Goal: Task Accomplishment & Management: Use online tool/utility

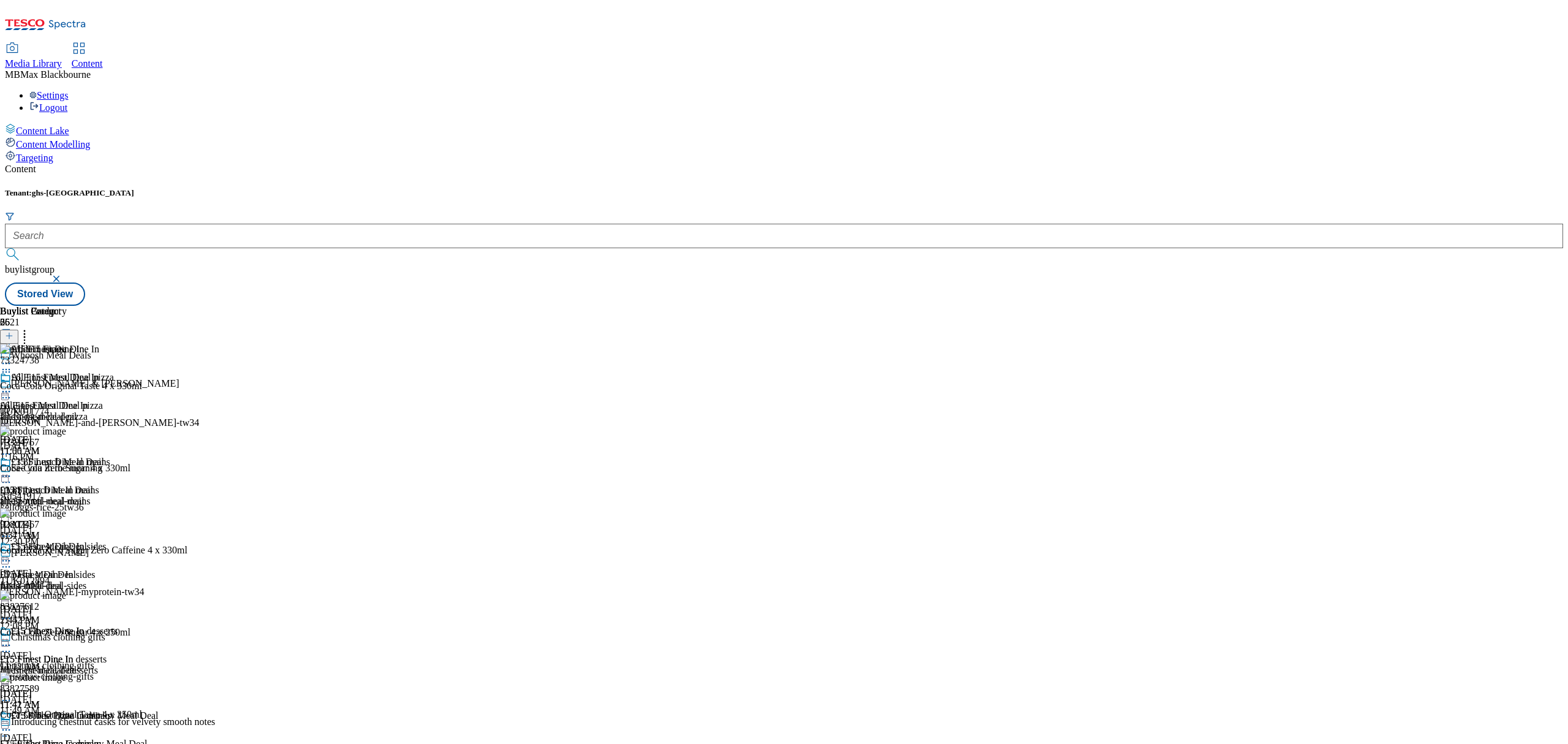
scroll to position [245, 0]
click at [1398, 305] on div "Buylist Group 6521 Whoosh Meal Deals Whyte & Mackay TUK011774 whyte-and-mackay-…" at bounding box center [784, 305] width 1559 height 0
click at [1393, 305] on div "Buylist Group 6521 Whoosh Meal Deals Whyte & Mackay TUK011774 whyte-and-mackay-…" at bounding box center [784, 305] width 1559 height 0
click at [1290, 305] on div "Buylist Group 6521 Whoosh Meal Deals Whyte & Mackay TUK011774 whyte-and-mackay-…" at bounding box center [784, 305] width 1559 height 0
click at [516, 305] on div "Content Tenant: ghs-uk buylistgroup Stored View Buylist Group 6521 Whoosh Meal …" at bounding box center [784, 234] width 1559 height 142
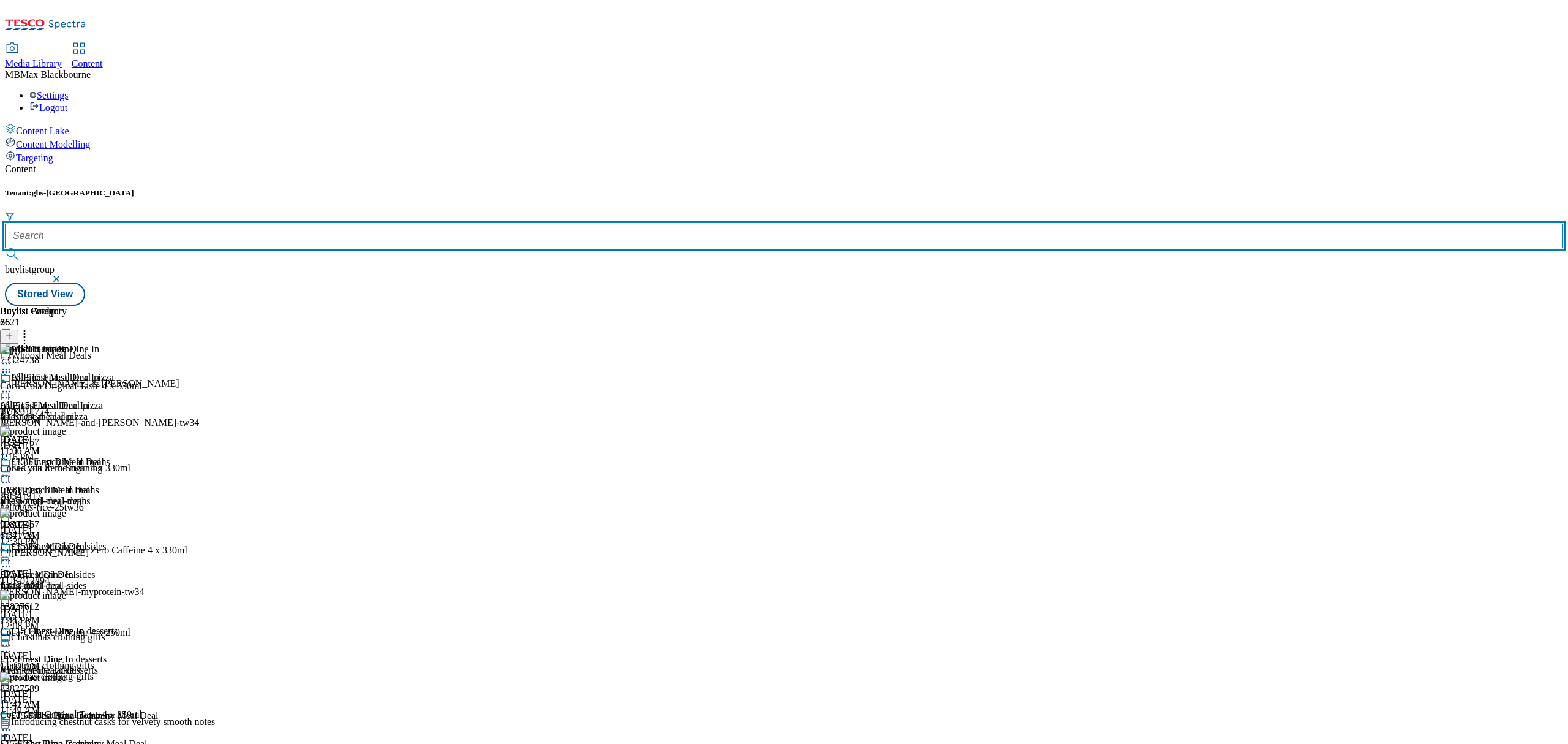
click at [275, 223] on input "text" at bounding box center [784, 236] width 1559 height 25
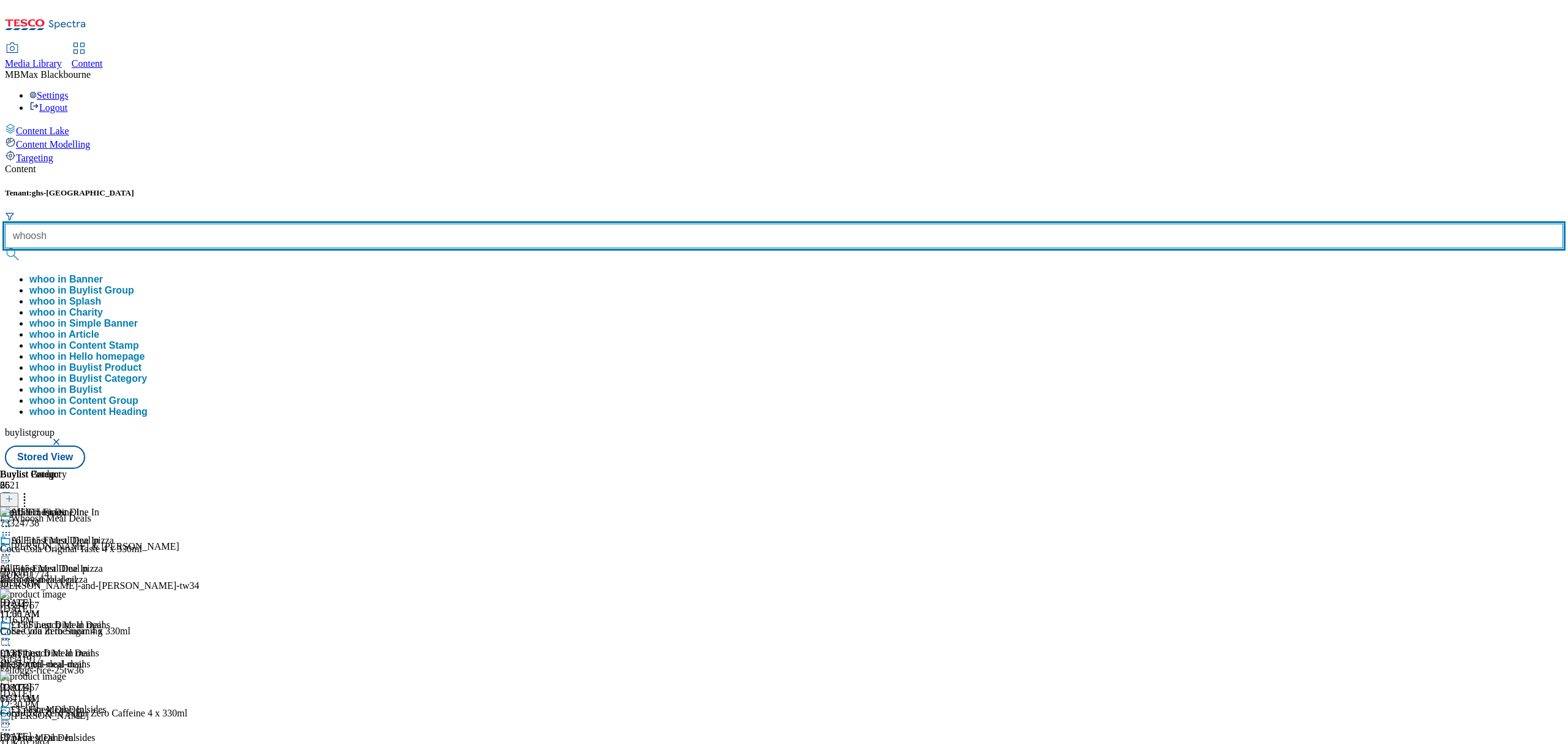
type input "whoosh"
click at [5, 248] on button "submit" at bounding box center [14, 254] width 17 height 12
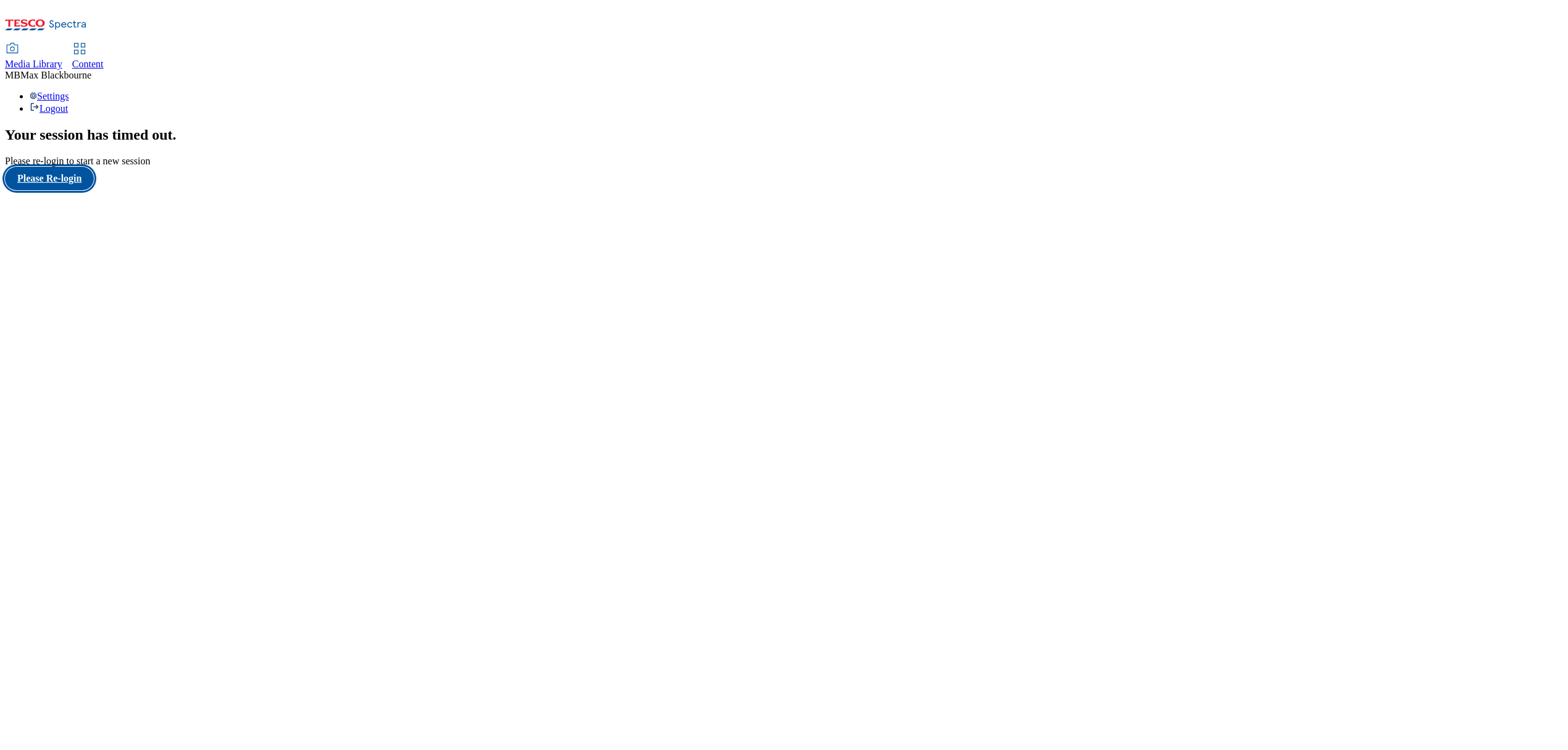
click at [58, 190] on button "Please Re-login" at bounding box center [49, 178] width 89 height 23
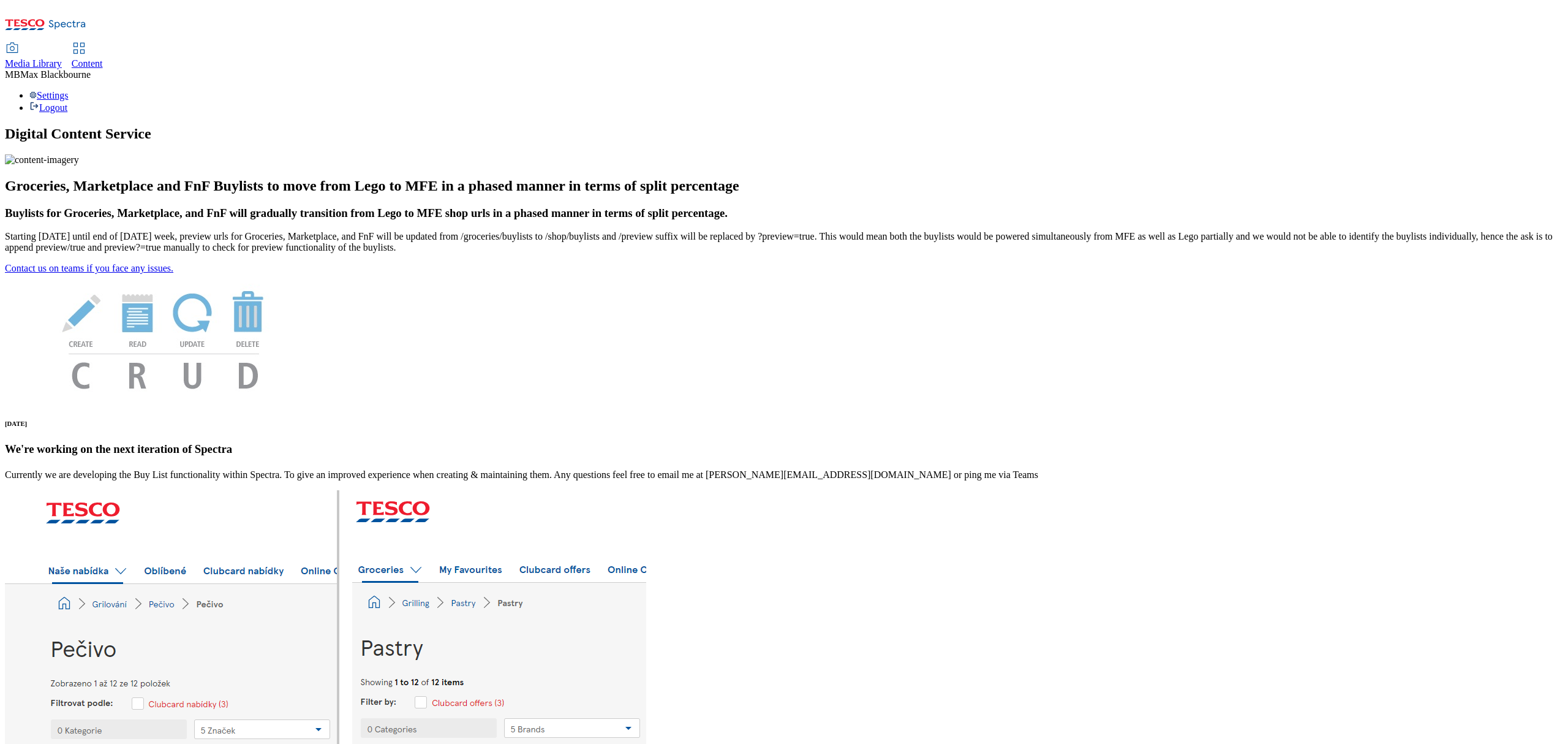
click at [103, 44] on link "Content" at bounding box center [87, 56] width 31 height 25
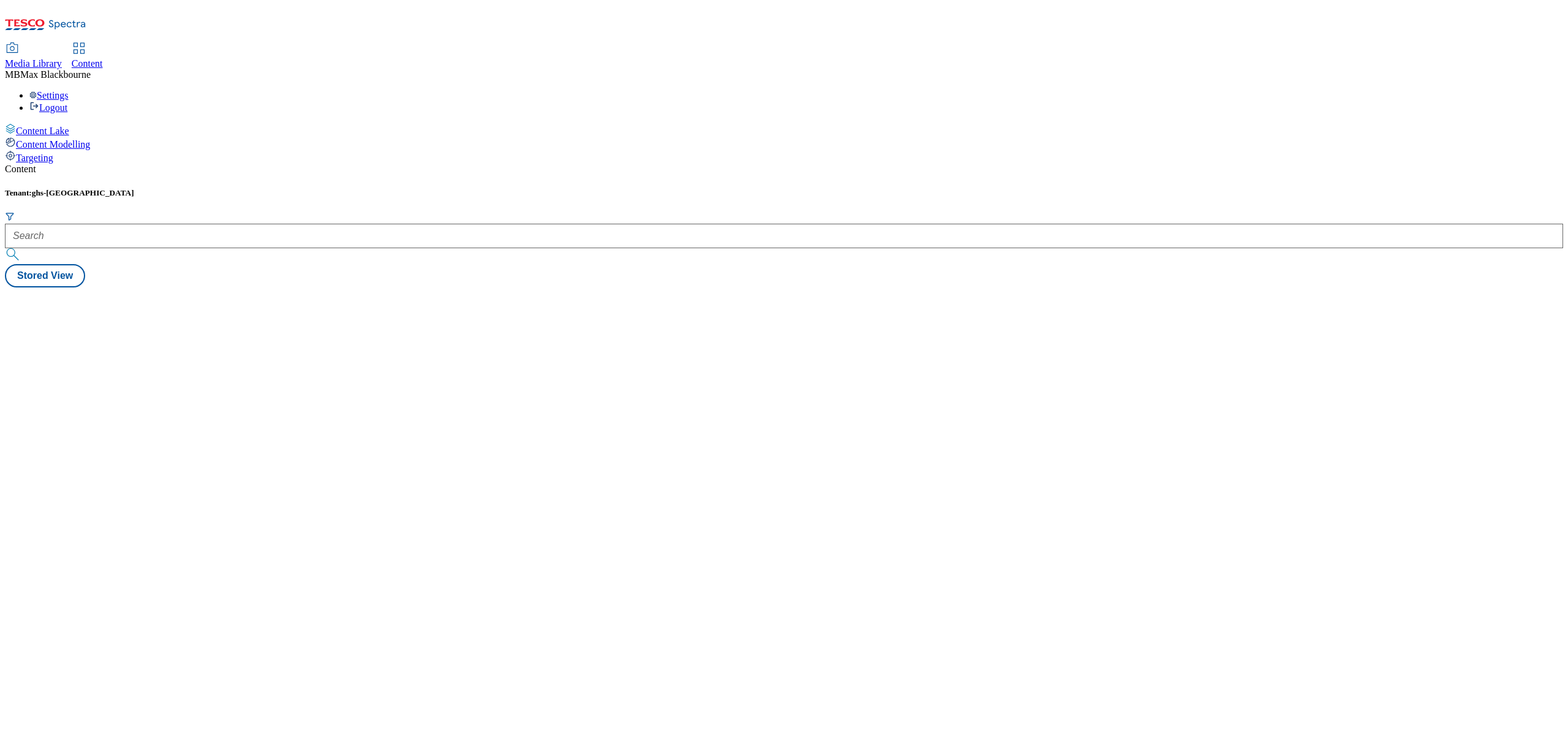
click at [263, 212] on form at bounding box center [784, 238] width 1559 height 52
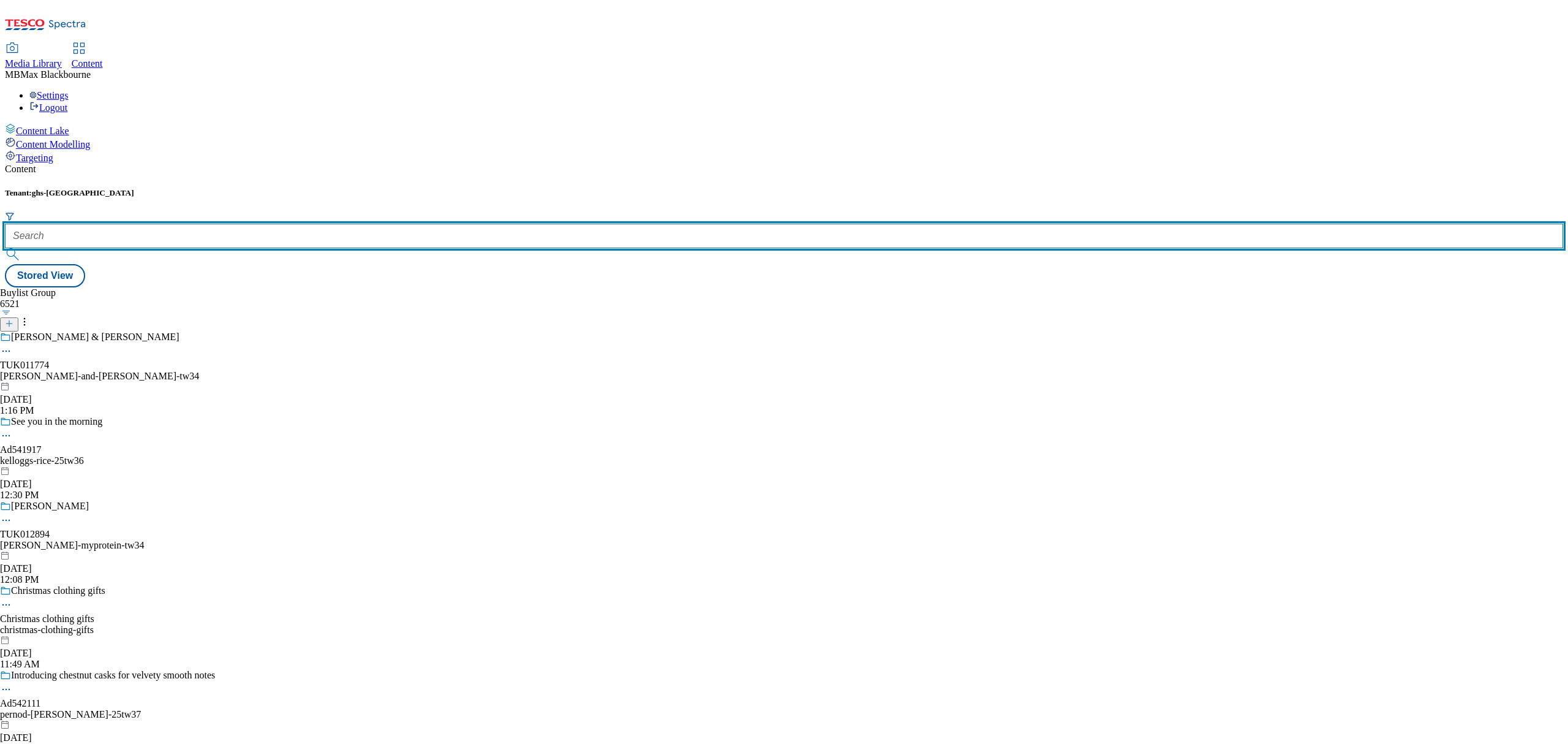
click at [266, 223] on input "text" at bounding box center [784, 236] width 1559 height 25
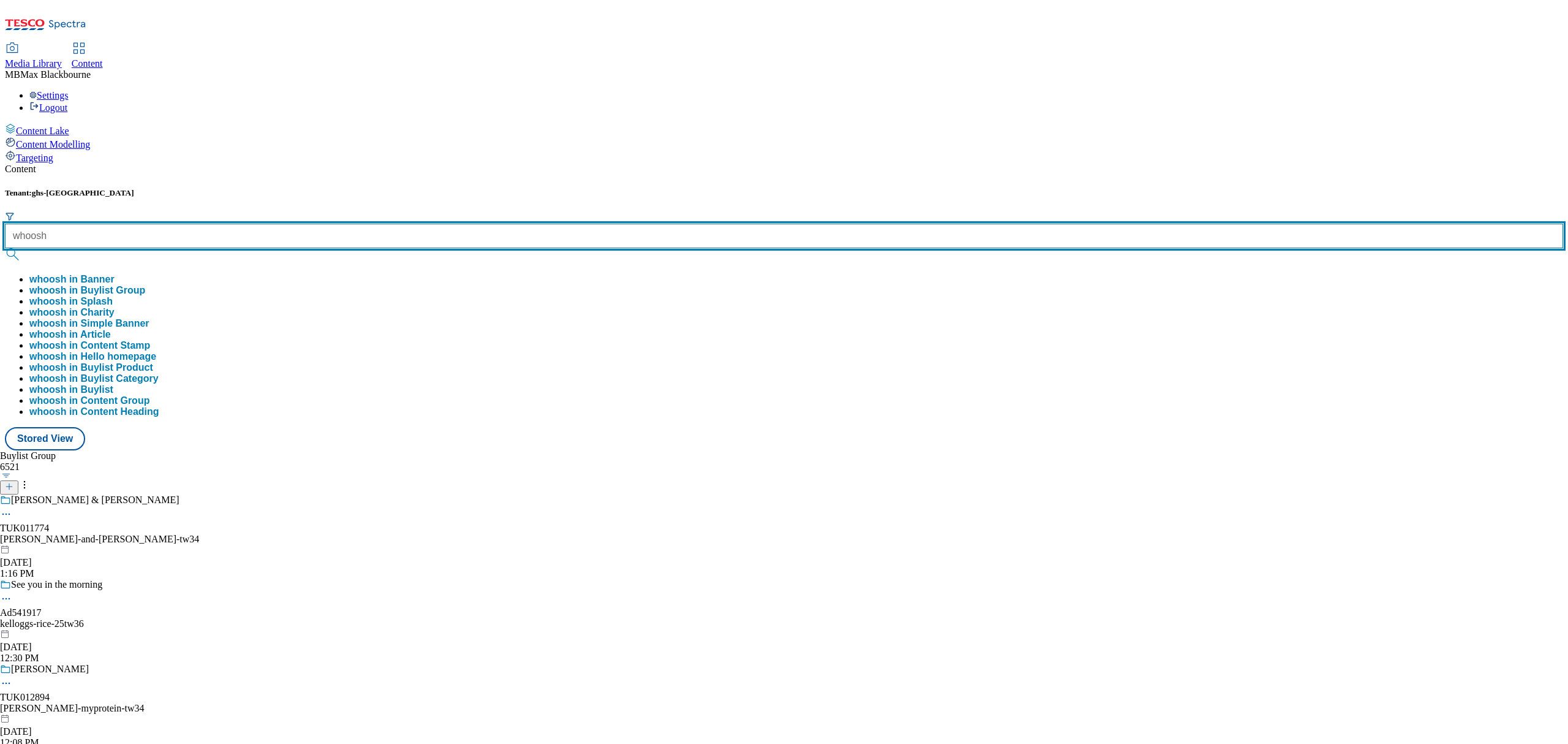
type input "whoosh"
click at [5, 248] on button "submit" at bounding box center [14, 254] width 17 height 12
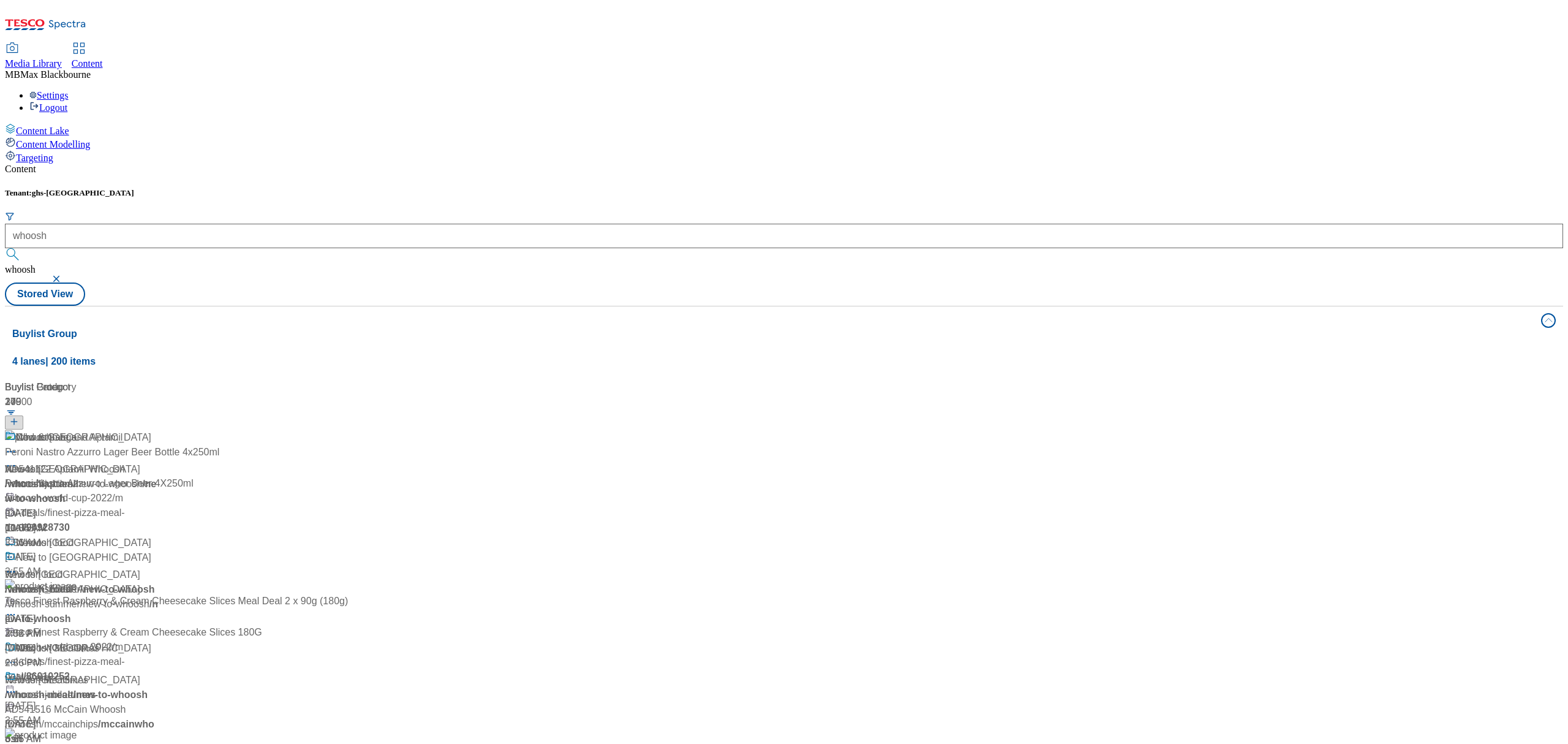
click at [158, 430] on div "Whoosh Whoosh / whoosh [DATE] 10:55 AM" at bounding box center [81, 482] width 153 height 105
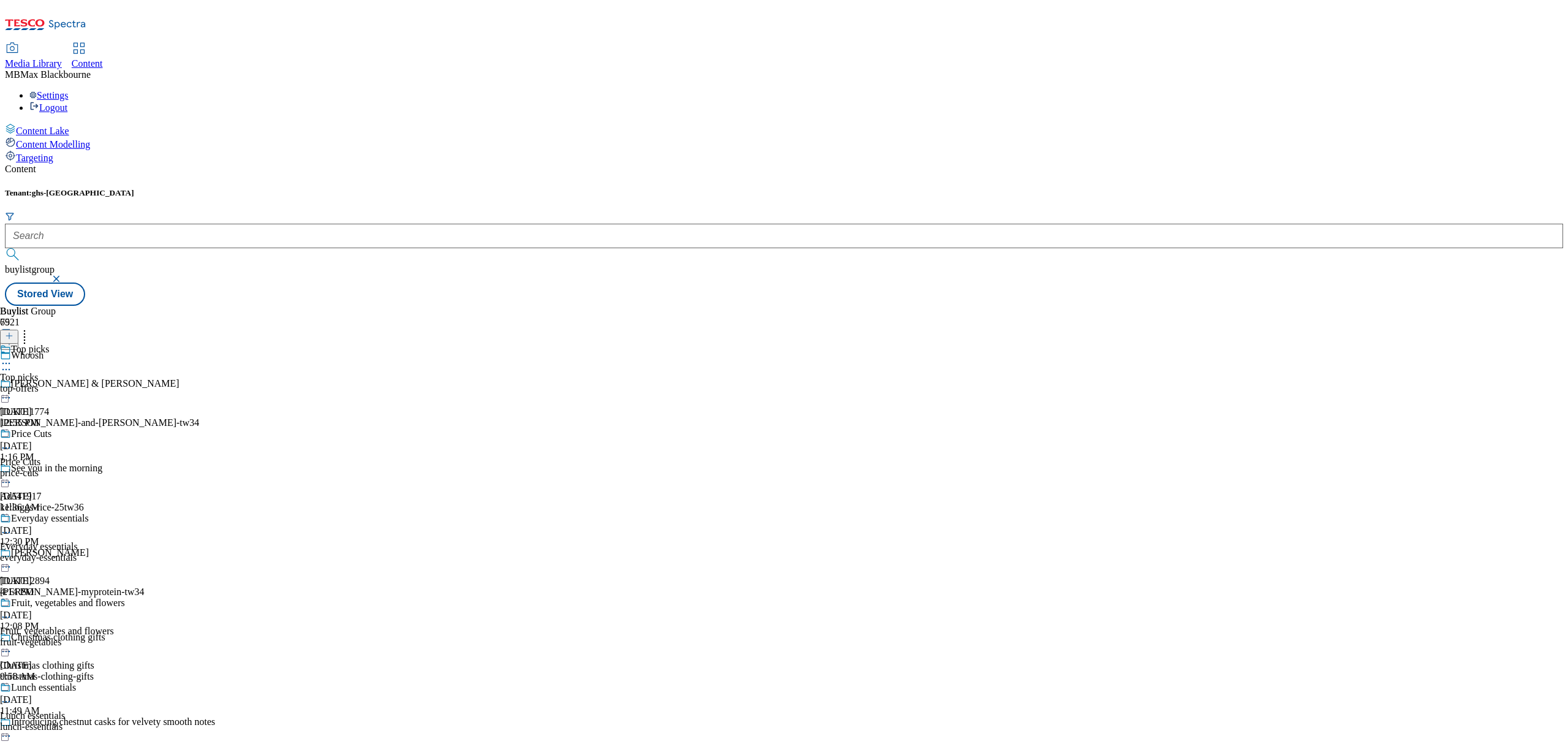
scroll to position [89, 0]
click at [89, 513] on span "Everyday essentials" at bounding box center [49, 519] width 78 height 14
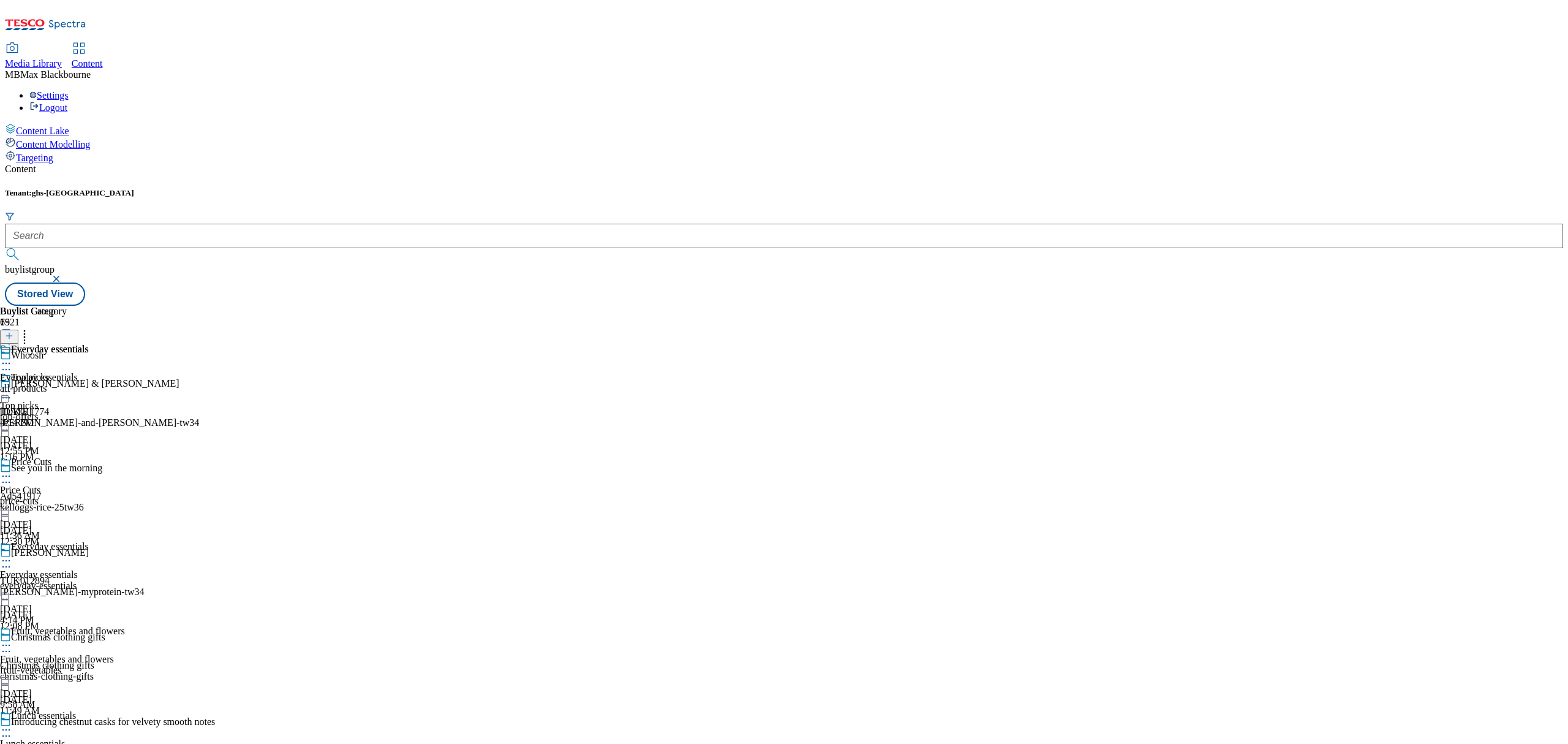
click at [89, 344] on div "Everyday essentials" at bounding box center [44, 358] width 89 height 28
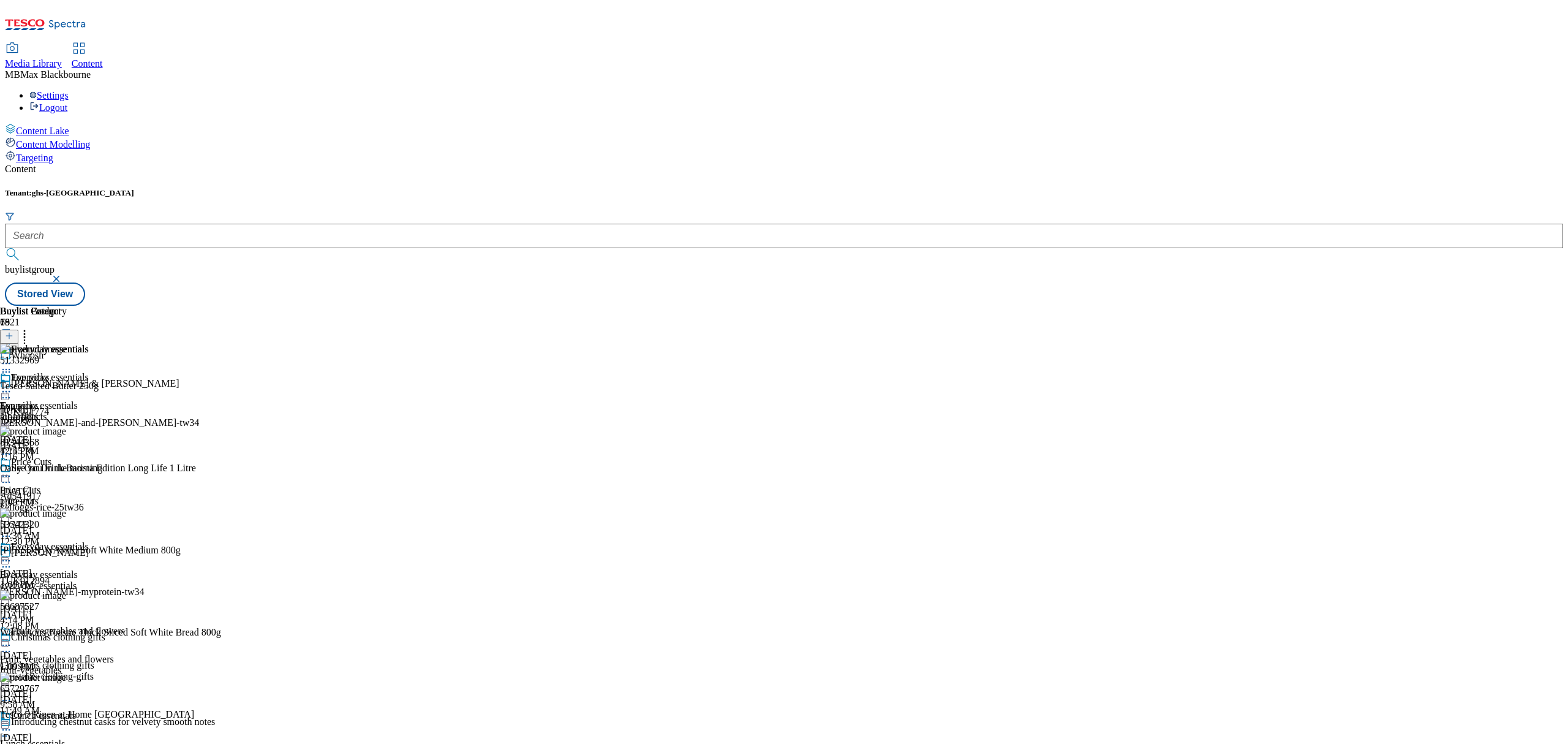
click at [31, 328] on icon at bounding box center [24, 334] width 12 height 12
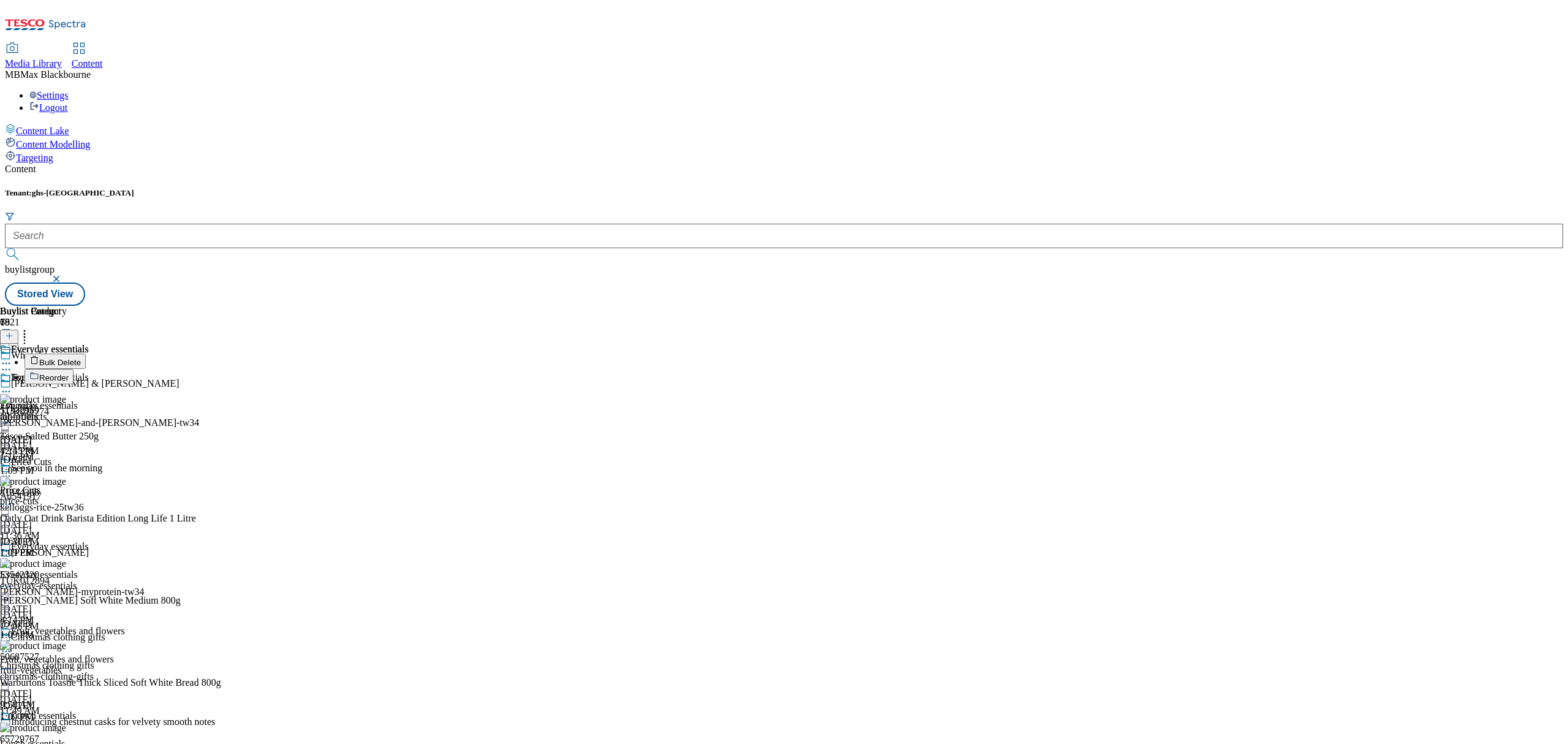
click at [68, 373] on span "Reorder" at bounding box center [54, 377] width 29 height 9
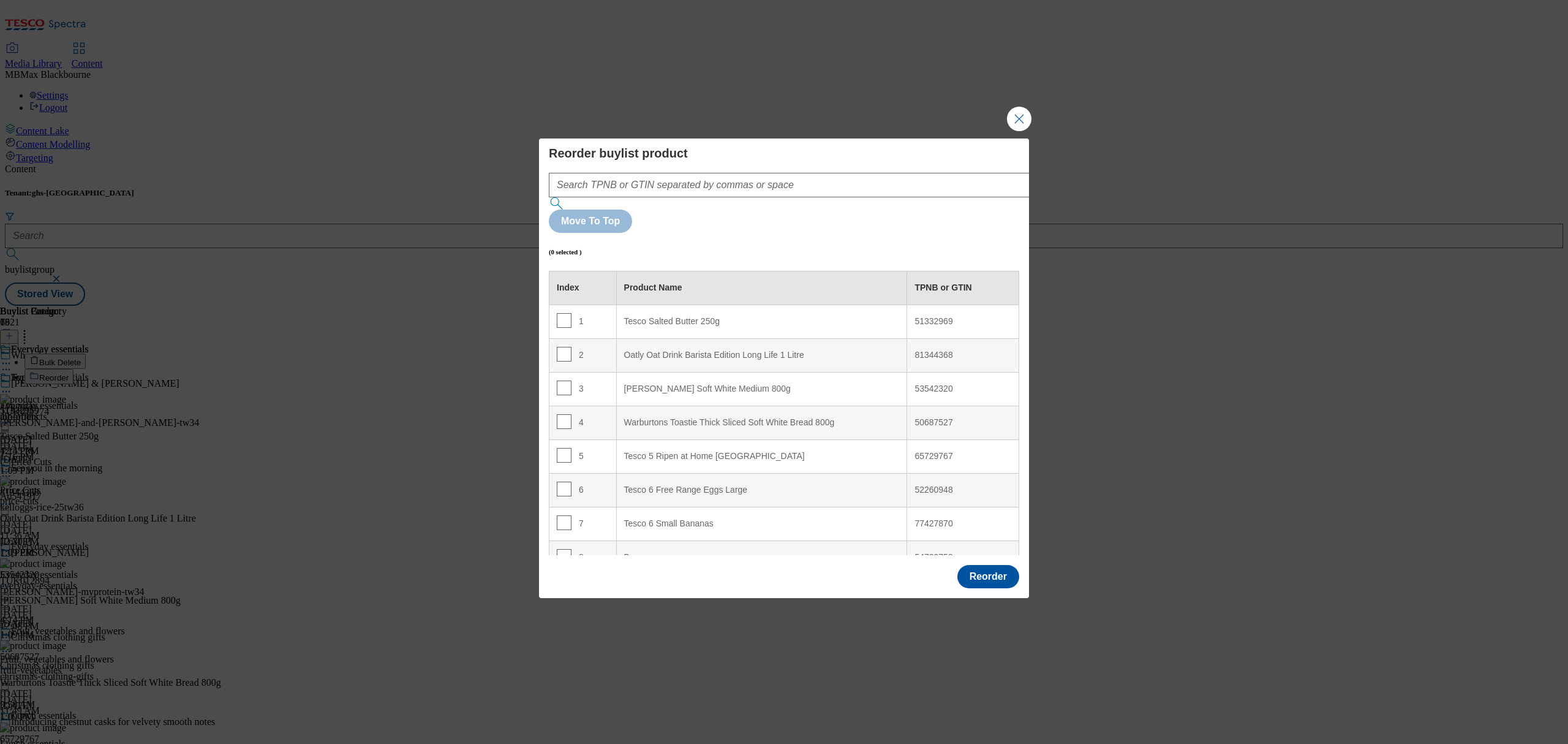
scroll to position [385, 0]
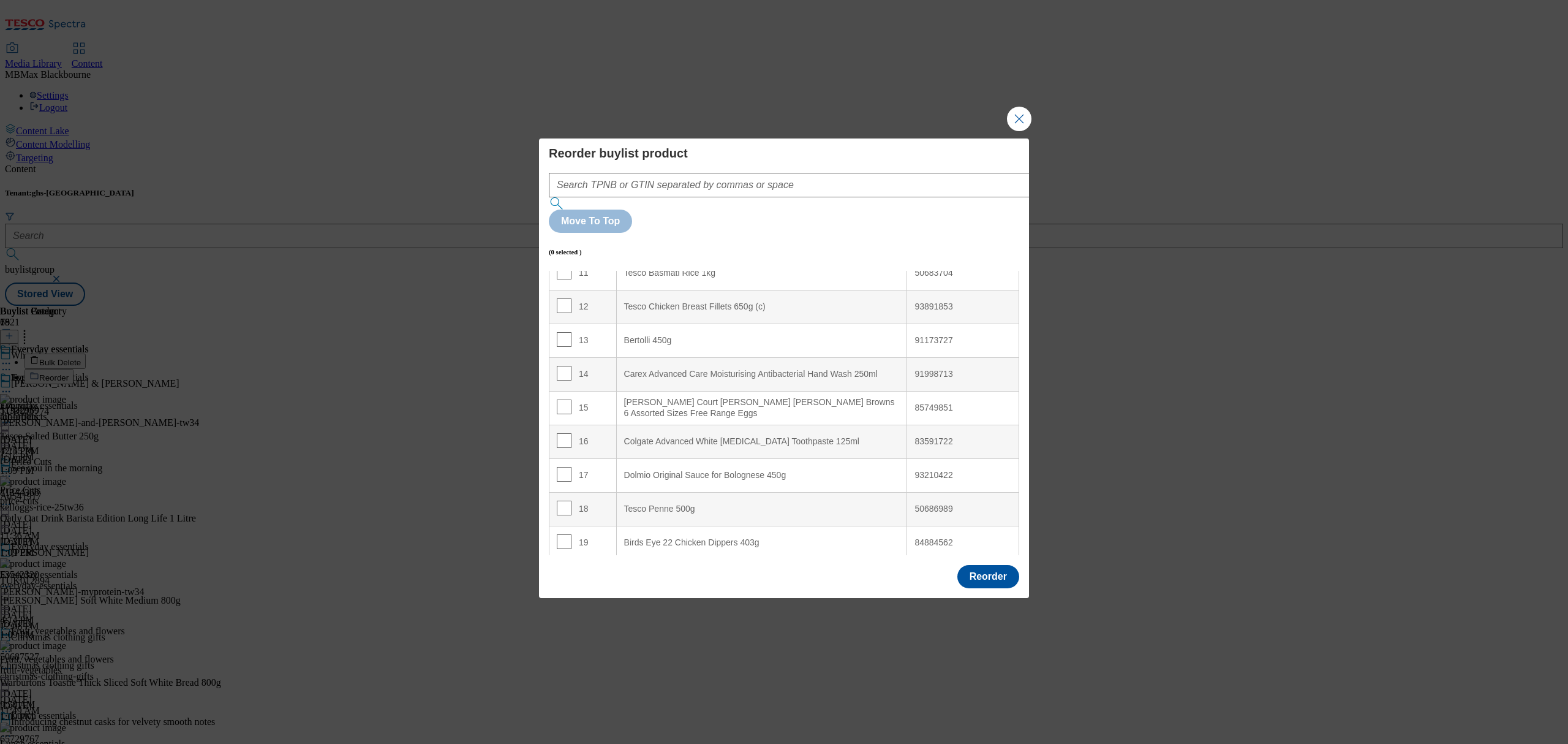
click at [554, 391] on td "15" at bounding box center [583, 407] width 68 height 33
click at [557, 399] on input "Modal" at bounding box center [564, 407] width 15 height 15
checkbox input "true"
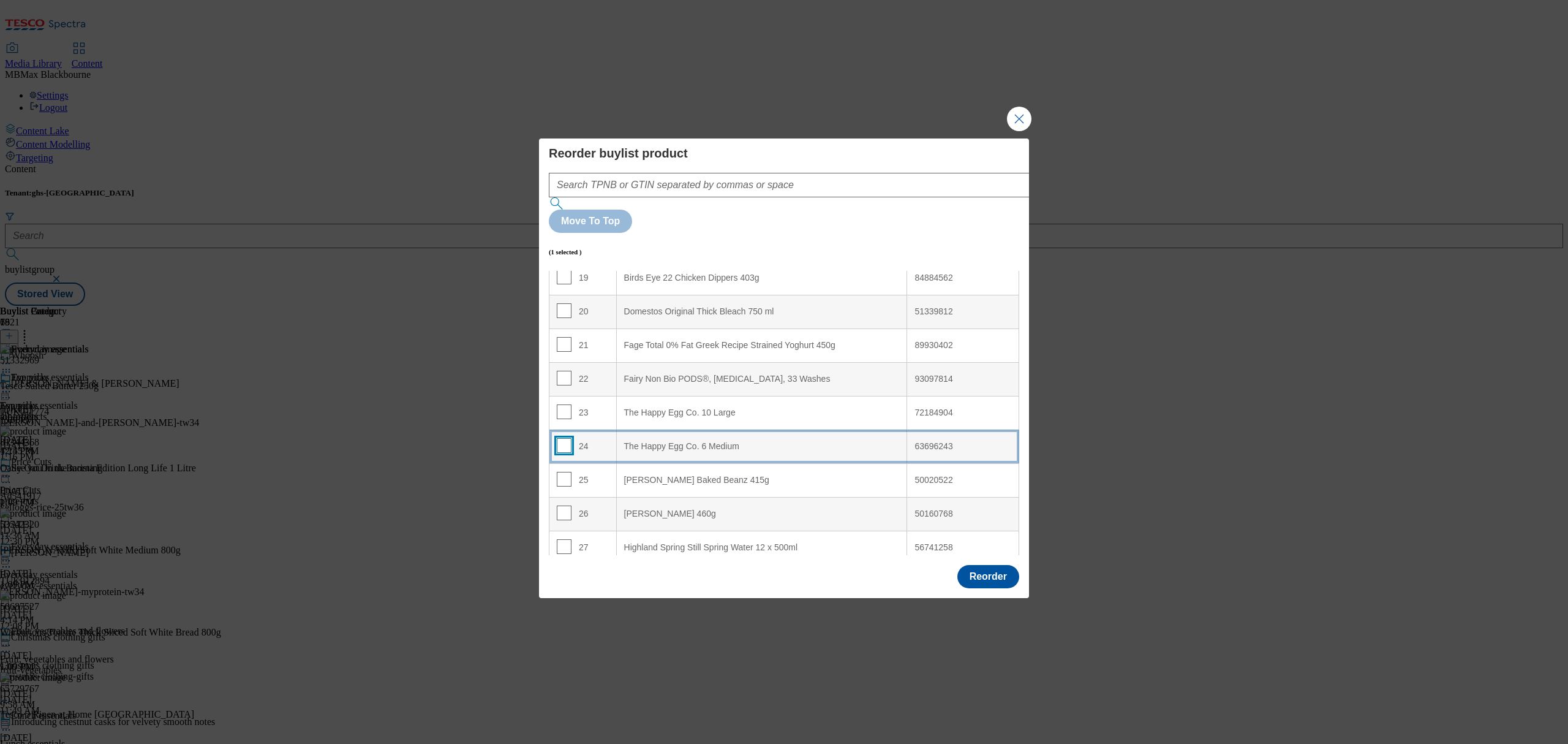
click at [559, 438] on input "Modal" at bounding box center [564, 445] width 15 height 15
checkbox input "true"
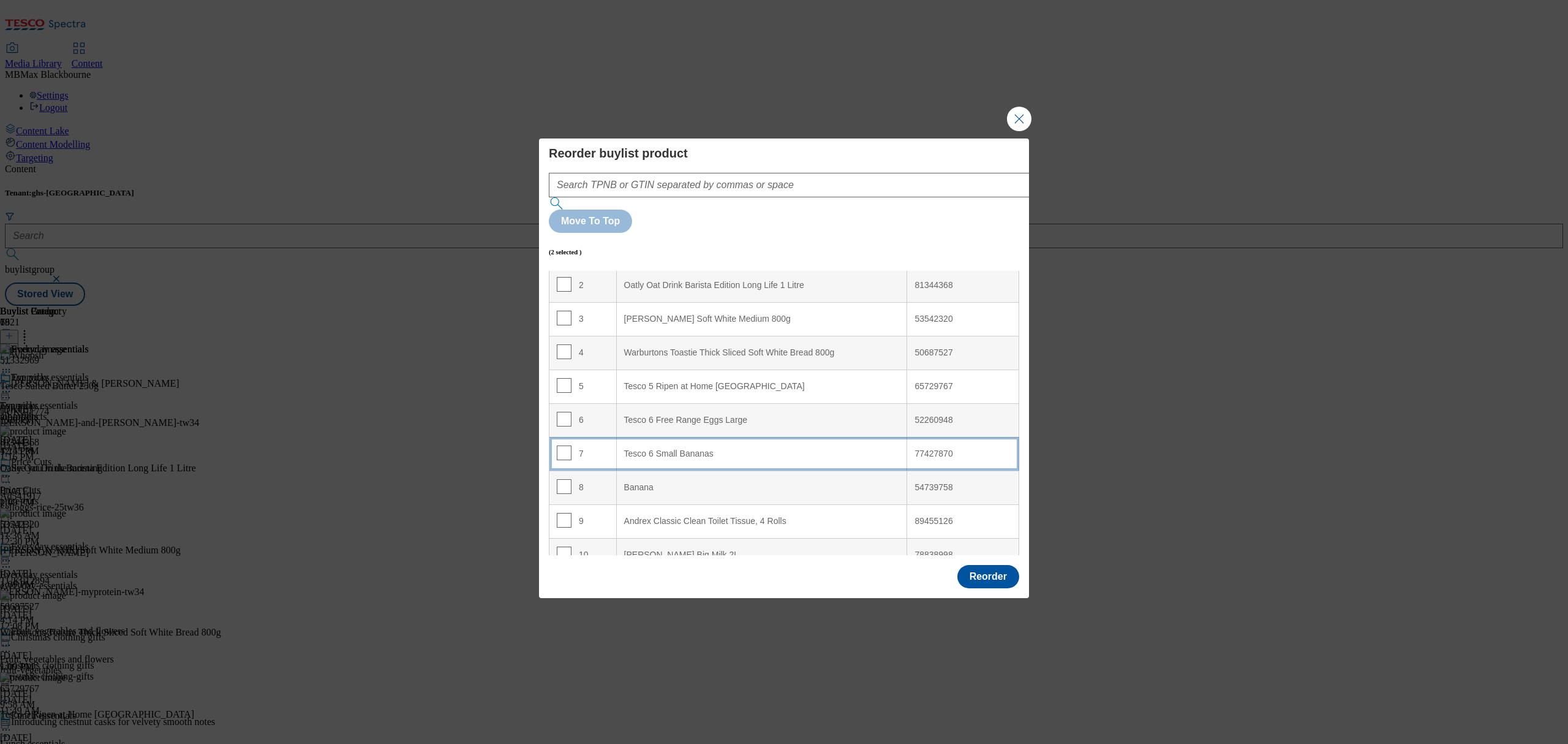
scroll to position [163, 0]
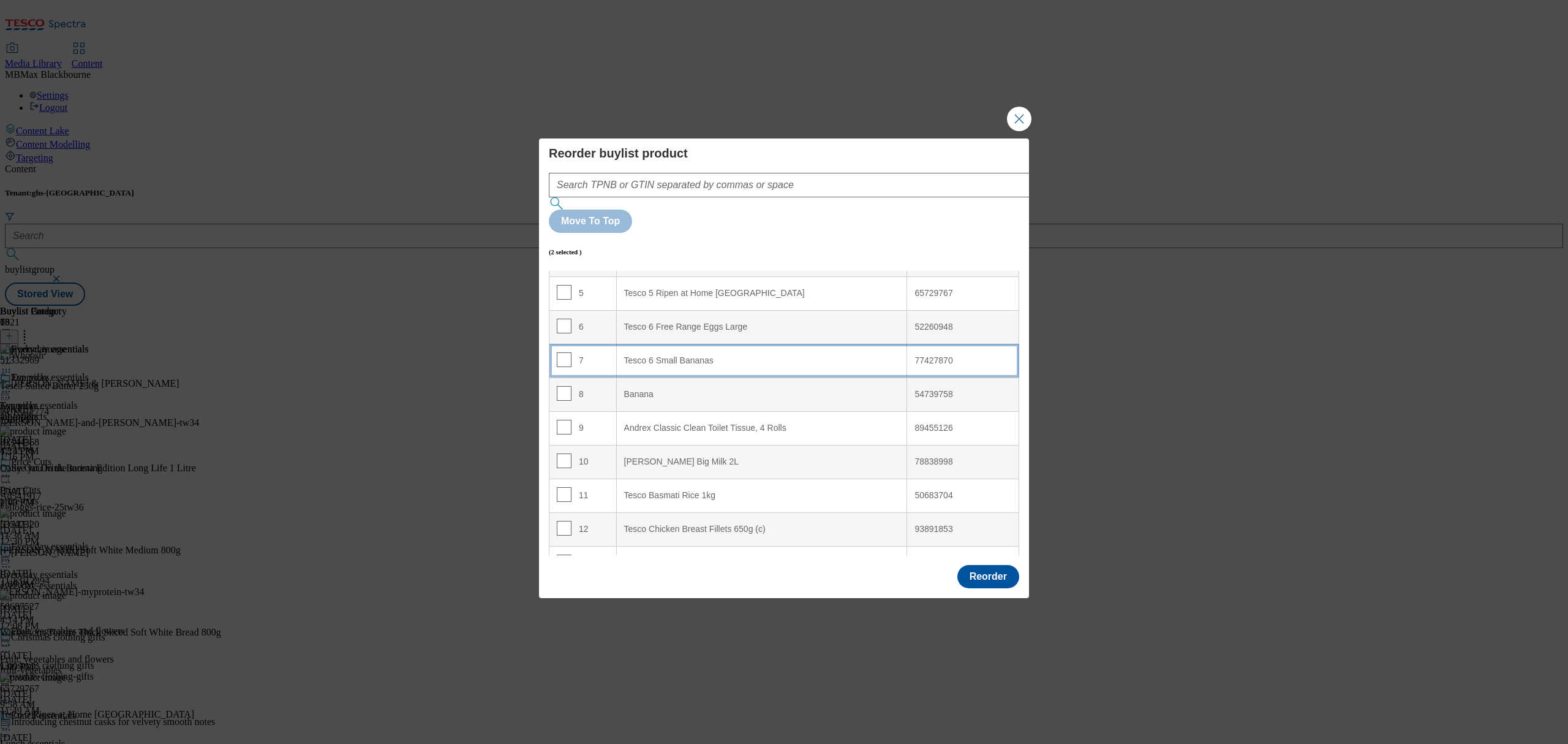
click at [719, 356] on div "Tesco 6 Small Bananas" at bounding box center [761, 361] width 276 height 11
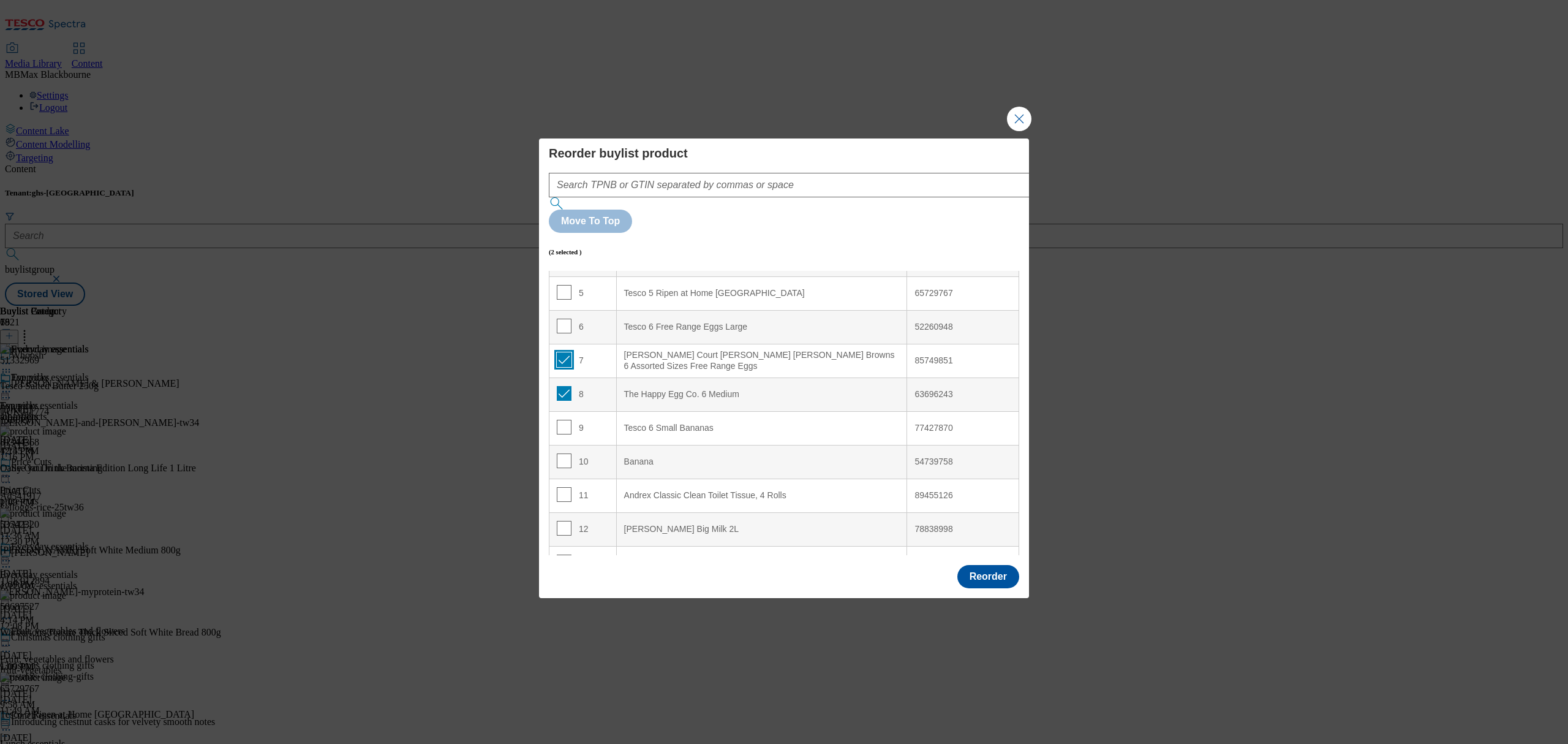
click at [564, 352] on input "Modal" at bounding box center [564, 359] width 15 height 15
checkbox input "false"
click at [561, 386] on input "Modal" at bounding box center [564, 393] width 15 height 15
checkbox input "false"
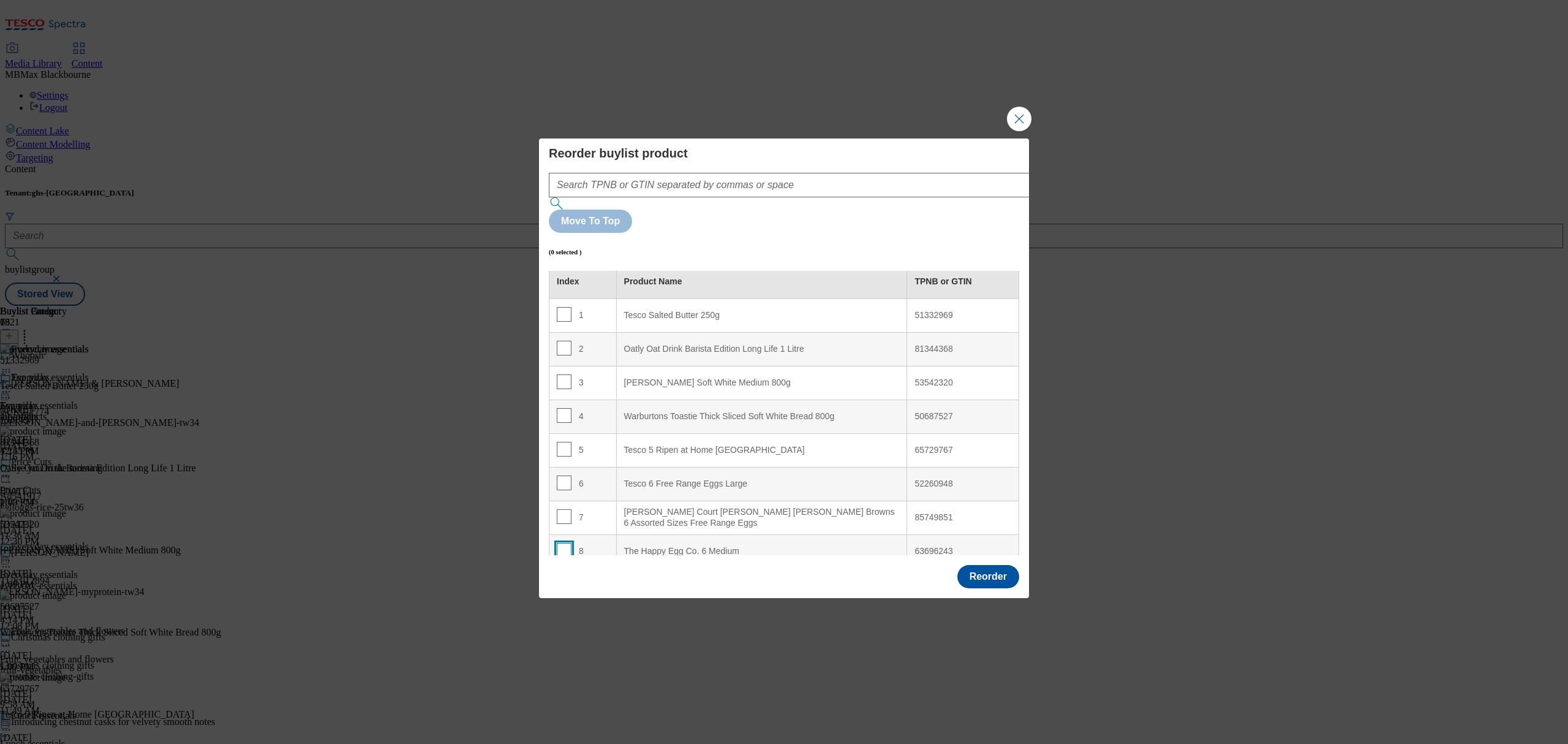
scroll to position [0, 0]
click at [569, 481] on div "6" at bounding box center [583, 490] width 52 height 17
click at [567, 481] on input "Modal" at bounding box center [564, 489] width 15 height 15
checkbox input "true"
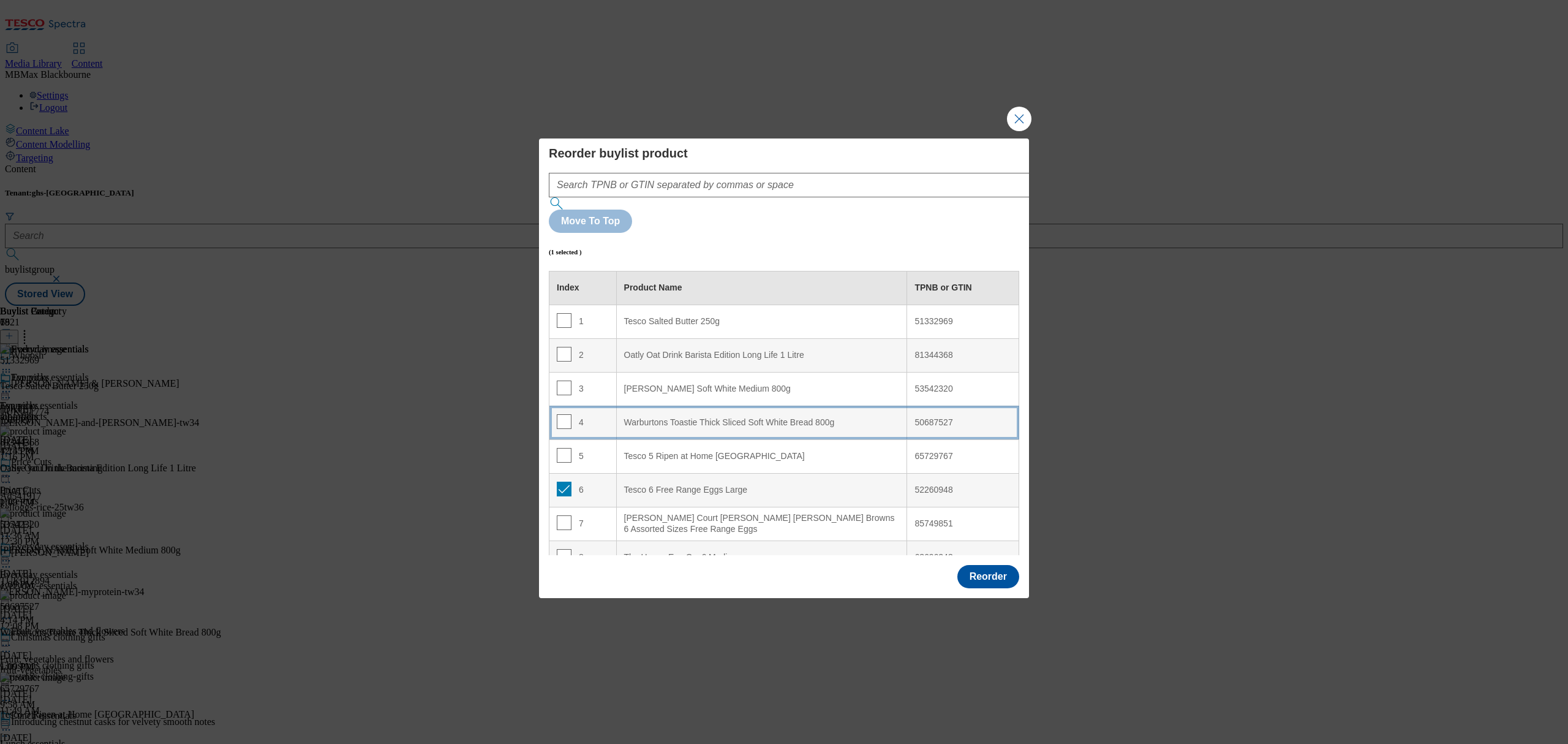
click at [603, 406] on td "4" at bounding box center [583, 423] width 68 height 33
click at [566, 414] on input "Modal" at bounding box center [564, 421] width 15 height 15
checkbox input "false"
click at [559, 481] on input "Modal" at bounding box center [564, 489] width 15 height 15
checkbox input "true"
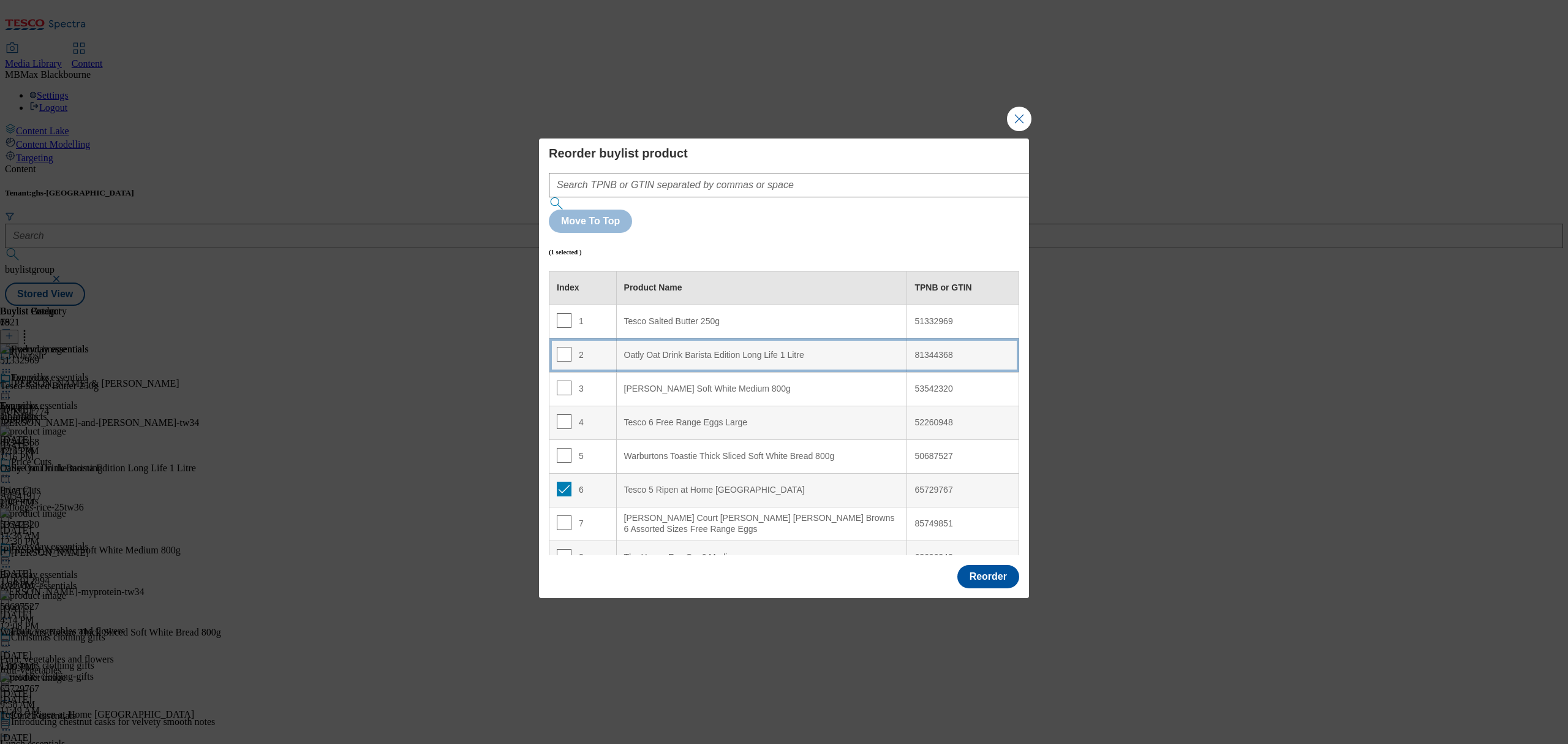
click at [619, 338] on Litre "Oatly Oat Drink Barista Edition Long Life 1 Litre" at bounding box center [761, 355] width 291 height 33
click at [564, 347] on input "Modal" at bounding box center [564, 354] width 15 height 15
checkbox input "false"
click at [979, 565] on button "Reorder" at bounding box center [988, 577] width 62 height 23
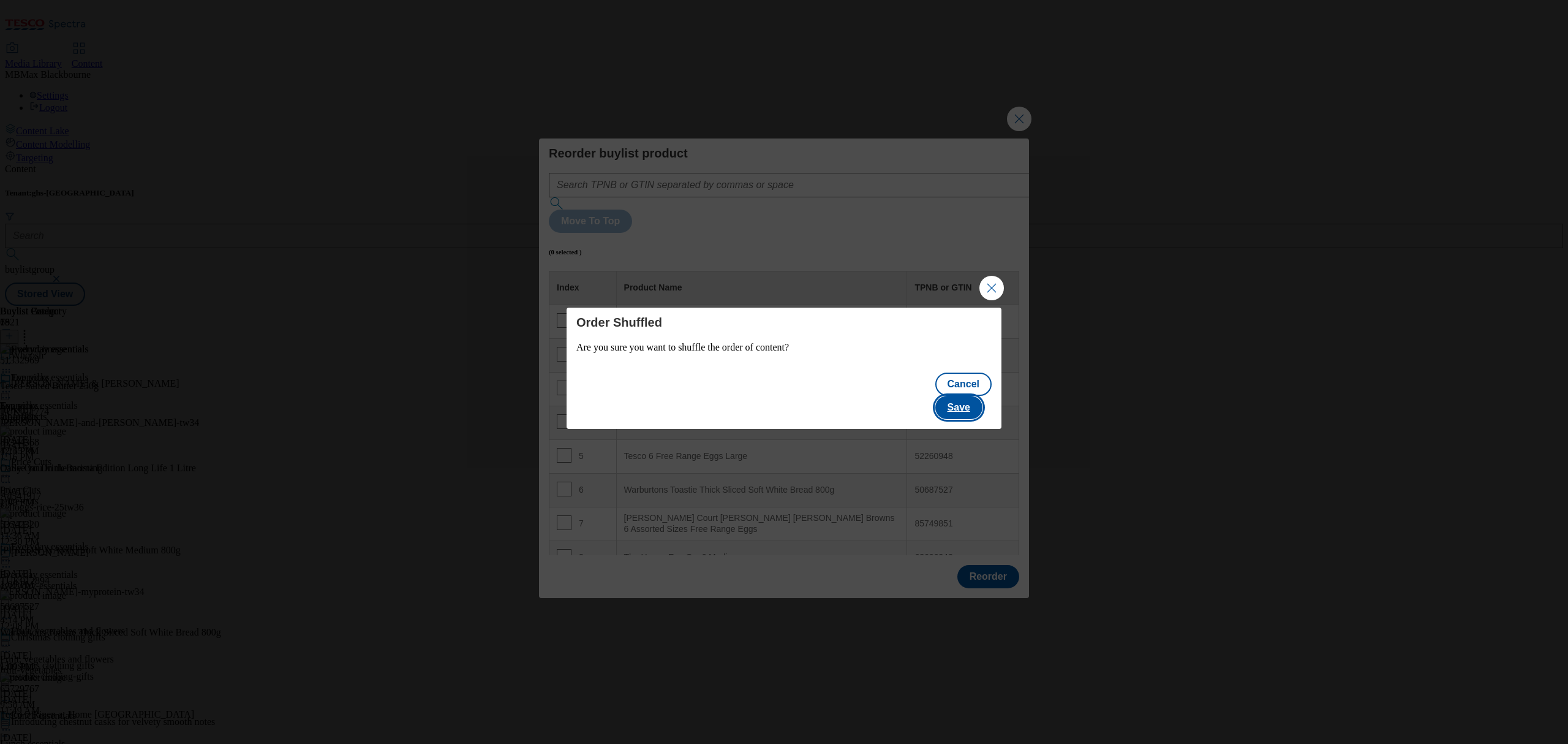
click at [958, 399] on button "Save" at bounding box center [959, 407] width 47 height 23
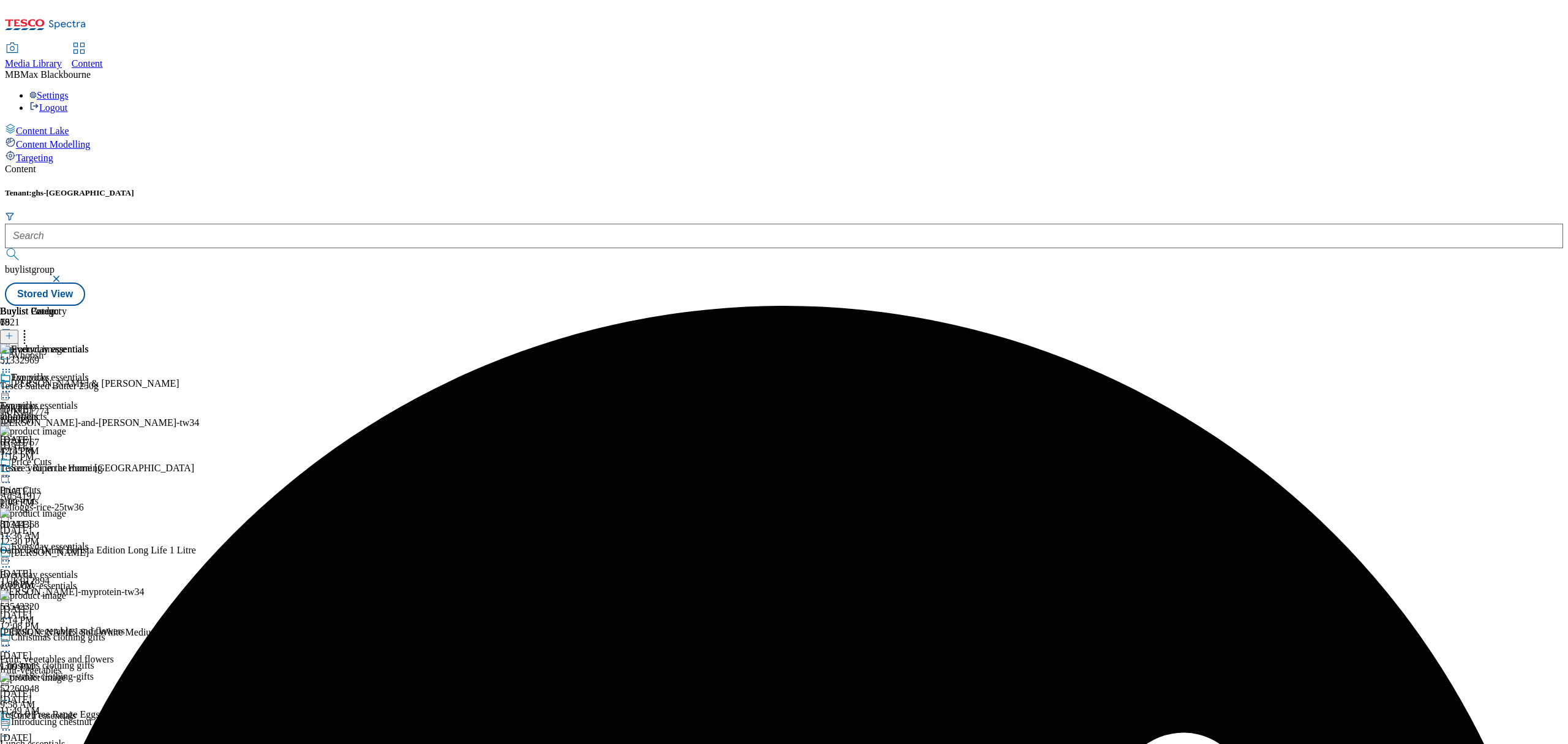
click at [12, 385] on icon at bounding box center [6, 391] width 12 height 12
click at [57, 410] on button "Edit" at bounding box center [41, 417] width 33 height 14
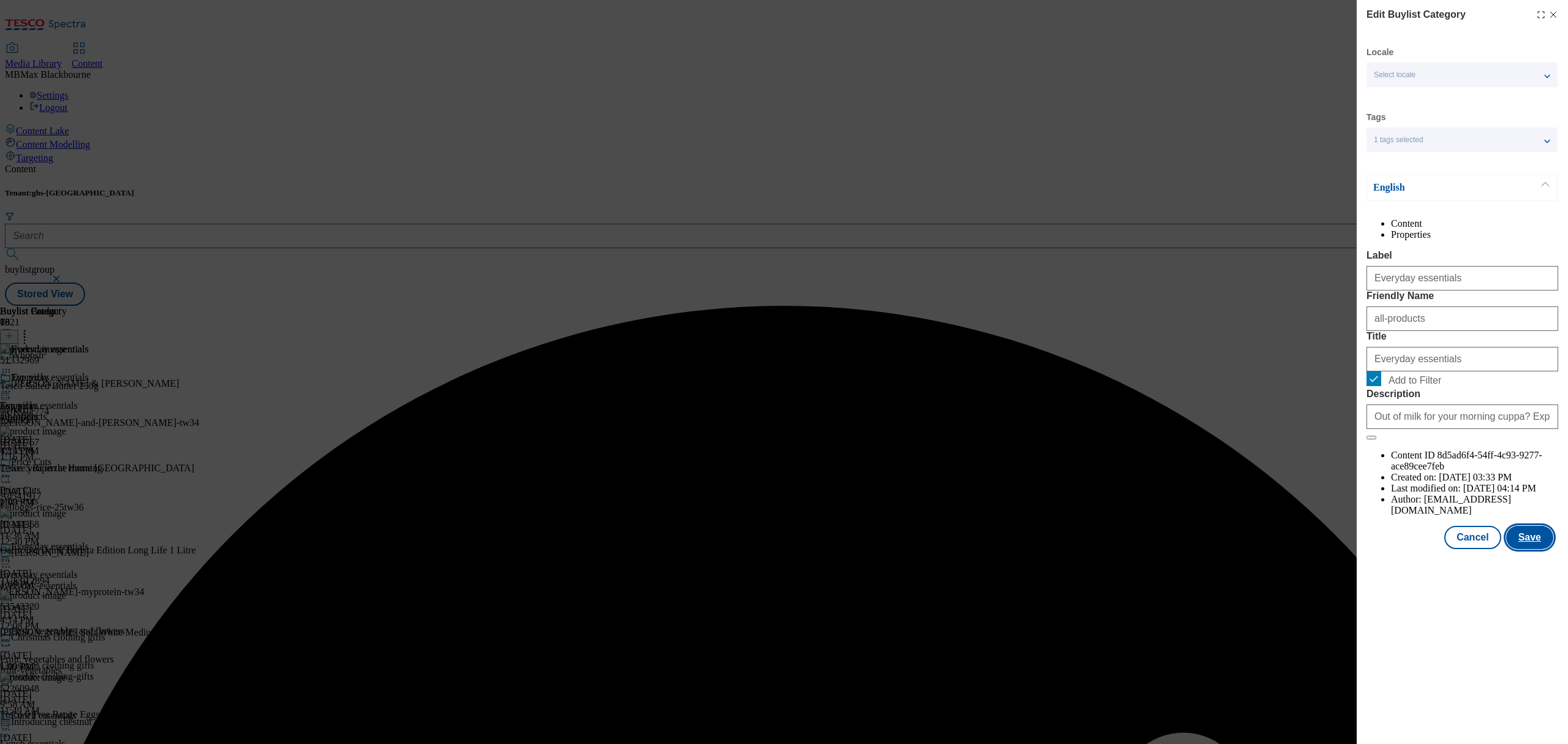
click at [1542, 549] on button "Save" at bounding box center [1529, 537] width 47 height 23
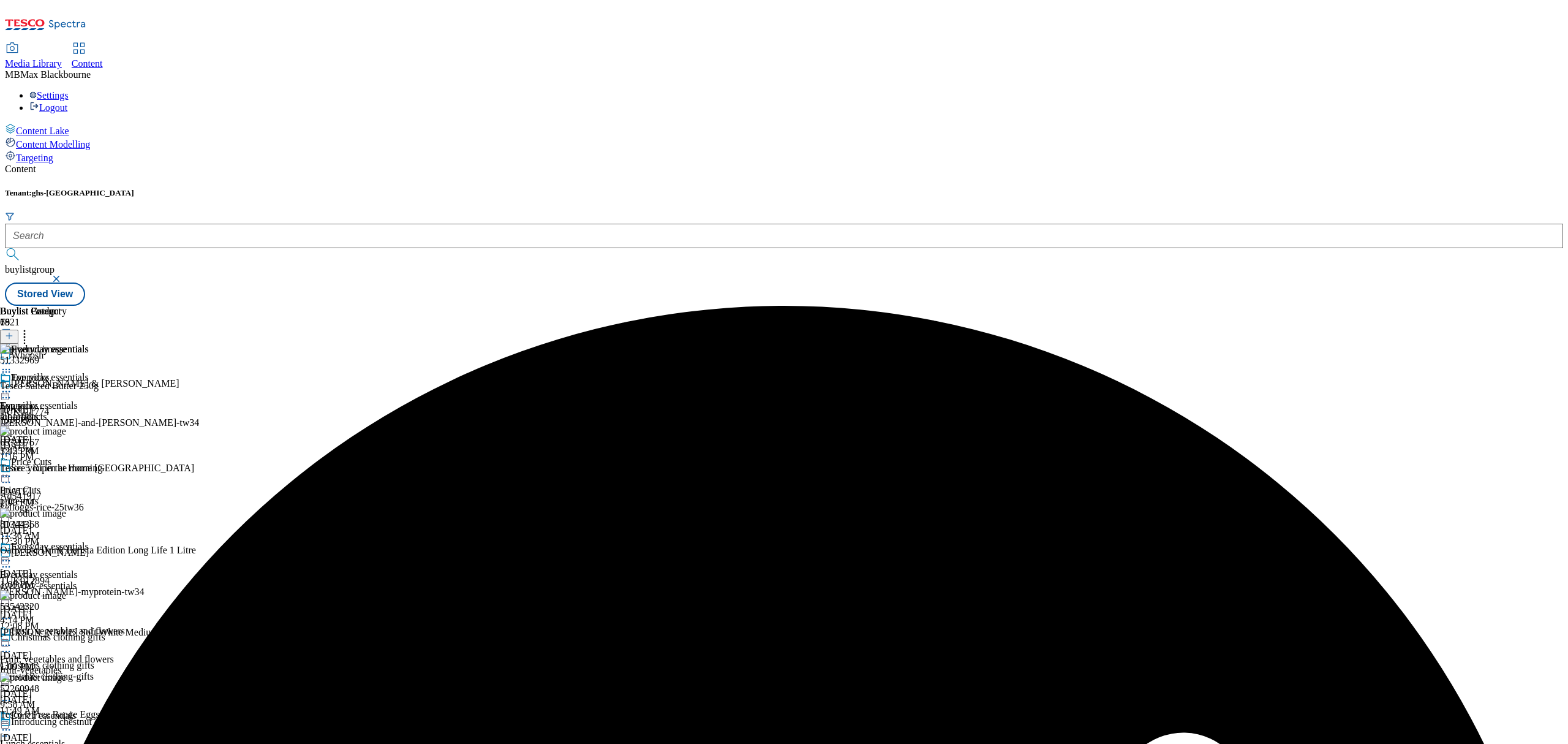
click at [12, 385] on icon at bounding box center [6, 391] width 12 height 12
click at [89, 480] on li "Un-preview" at bounding box center [57, 487] width 64 height 14
click at [89, 385] on div at bounding box center [44, 393] width 89 height 15
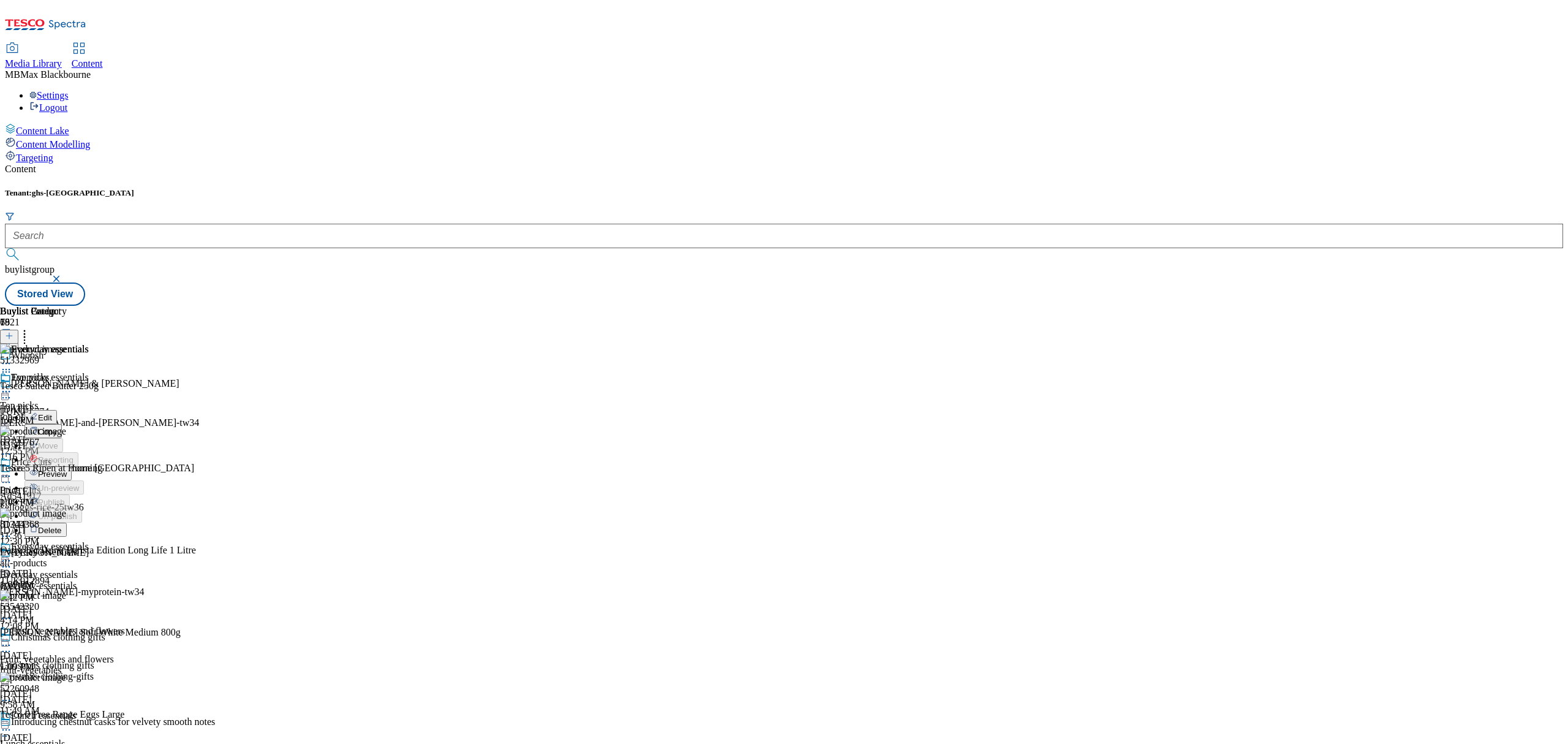
click at [67, 469] on span "Preview" at bounding box center [52, 473] width 29 height 9
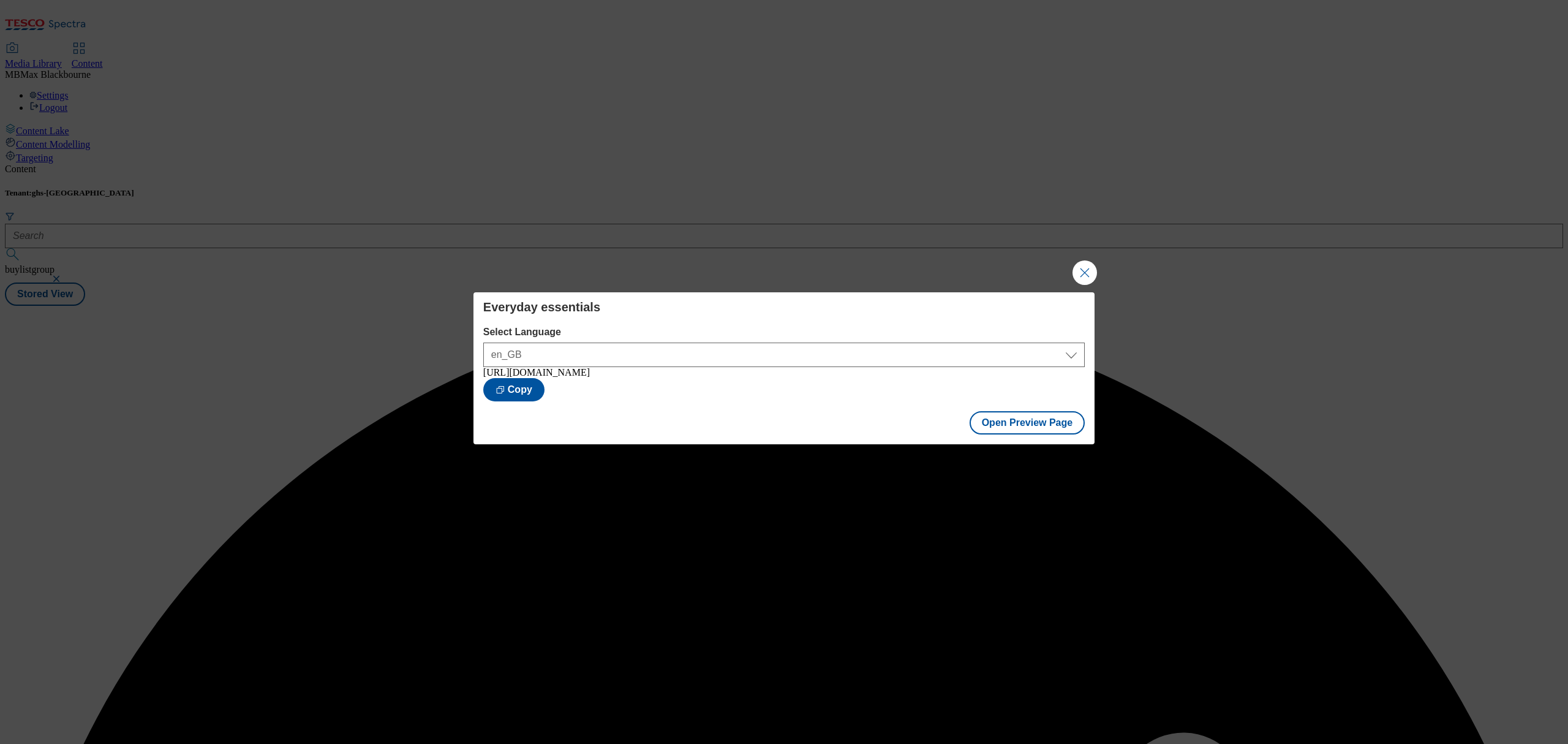
click at [802, 225] on div "Everyday essentials Select Language en_GB en_GB [URL][DOMAIN_NAME] Copy Open Pr…" at bounding box center [784, 372] width 1568 height 744
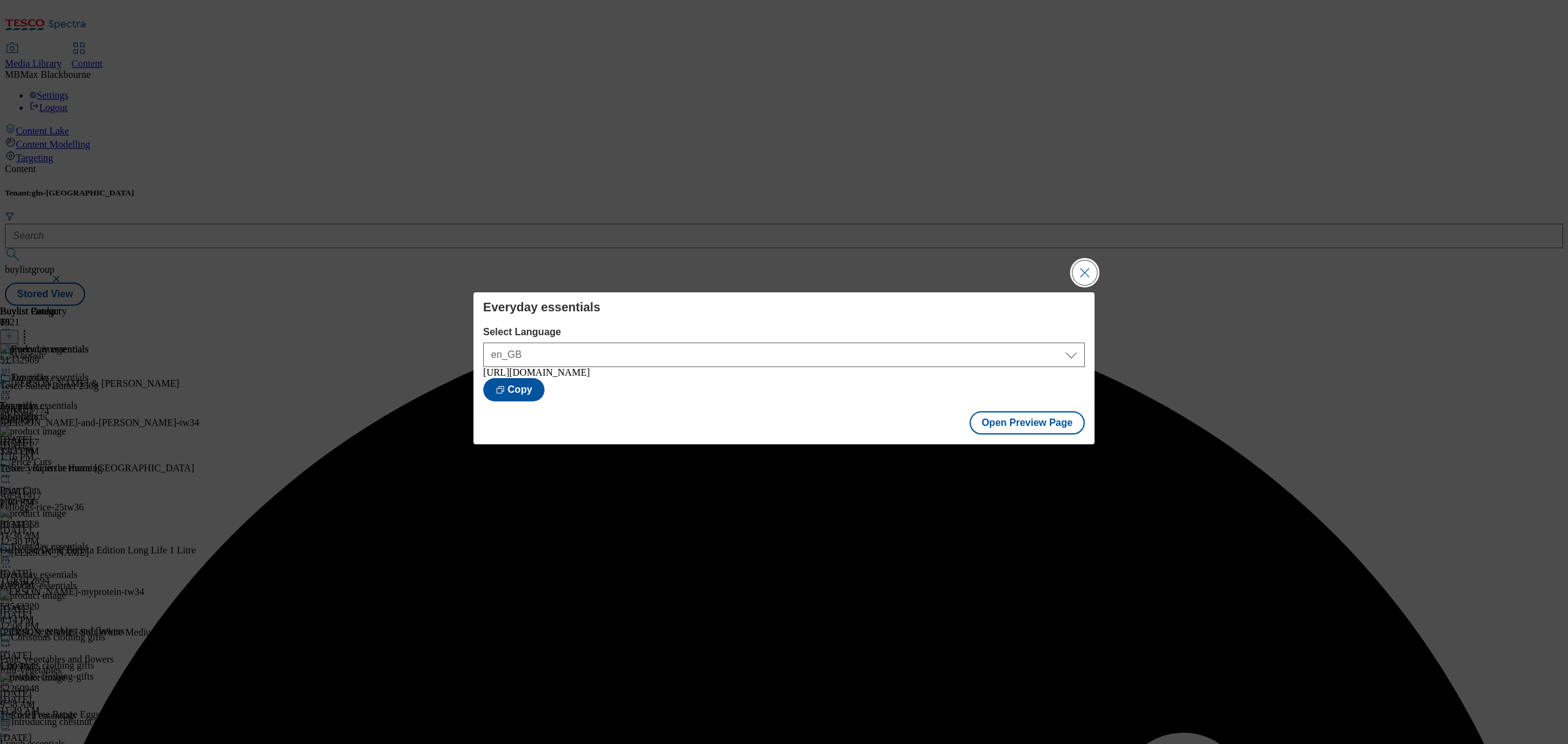
click at [1074, 260] on button "Close Modal" at bounding box center [1085, 273] width 25 height 25
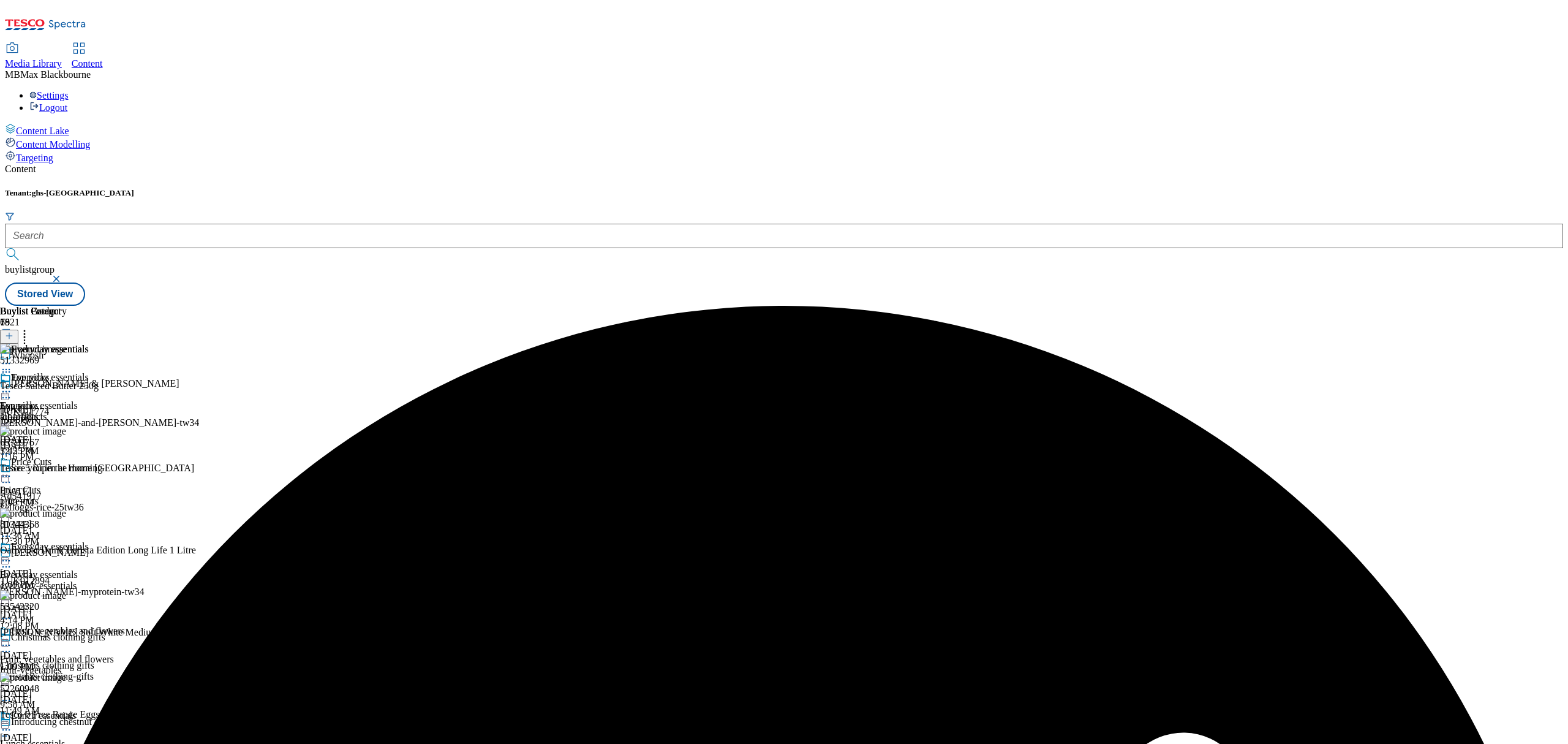
click at [12, 385] on icon at bounding box center [6, 391] width 12 height 12
click at [65, 511] on span "Publish" at bounding box center [51, 516] width 27 height 9
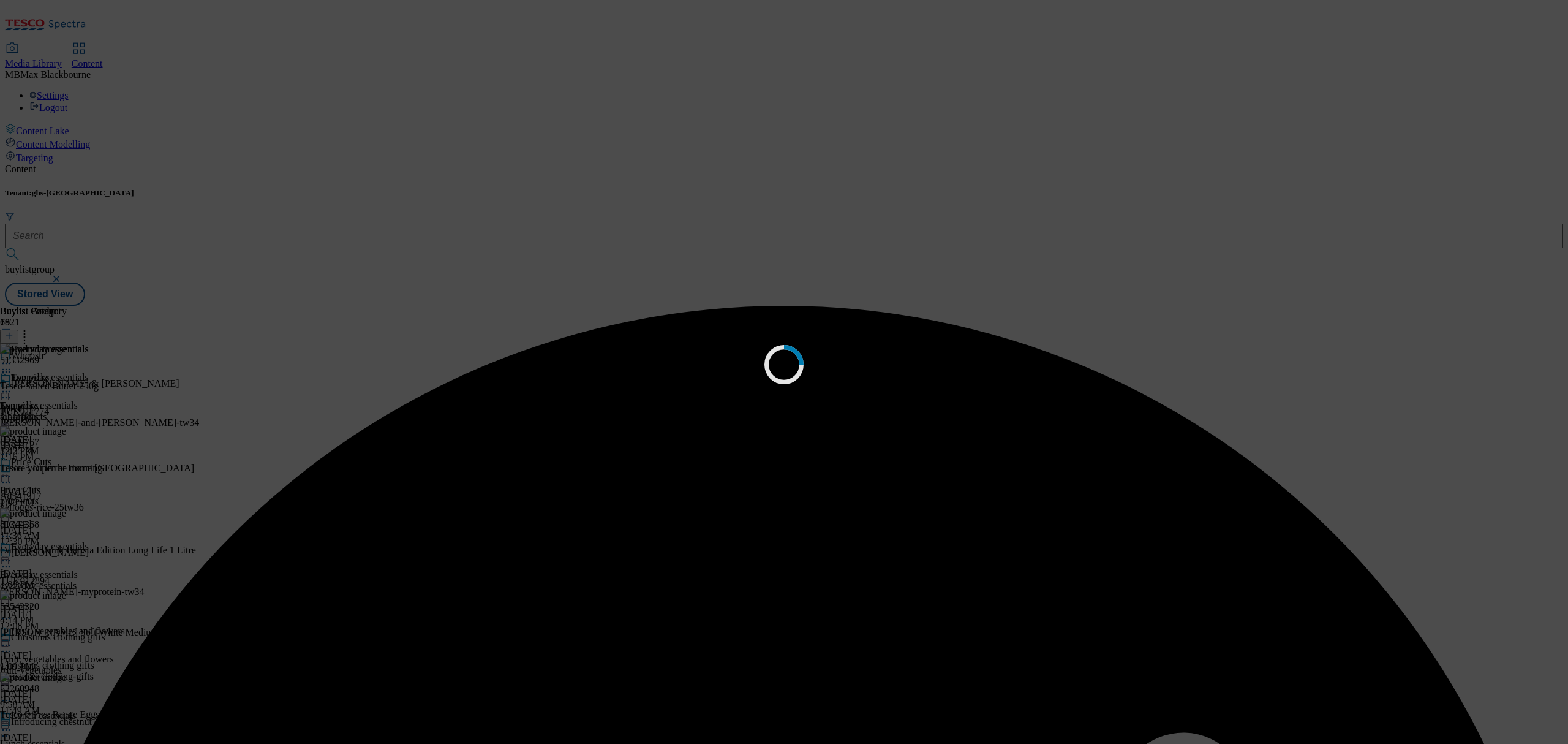
click at [1025, 386] on div "Loading" at bounding box center [784, 372] width 1568 height 744
